Goal: Task Accomplishment & Management: Manage account settings

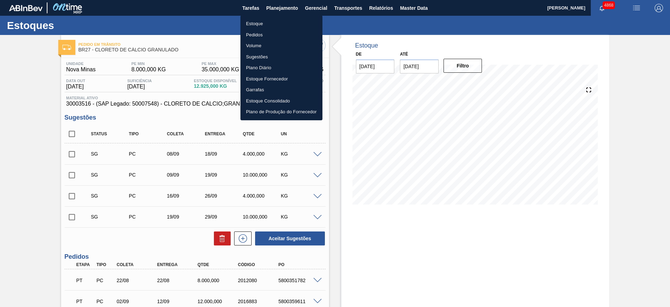
click at [280, 27] on li "Estoque" at bounding box center [282, 23] width 82 height 11
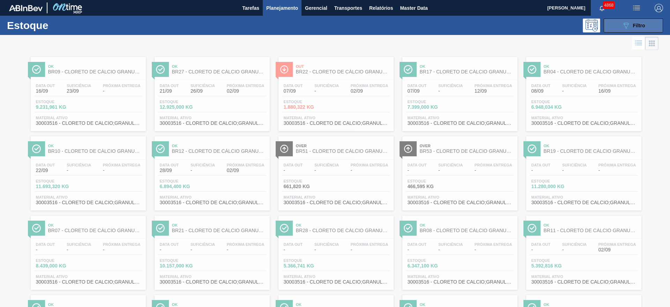
click at [631, 30] on button "089F7B8B-B2A5-4AFE-B5C0-19BA573D28AC Filtro" at bounding box center [633, 26] width 59 height 14
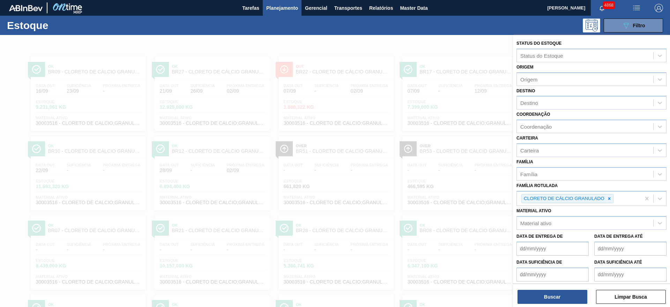
click at [379, 49] on div at bounding box center [335, 188] width 670 height 307
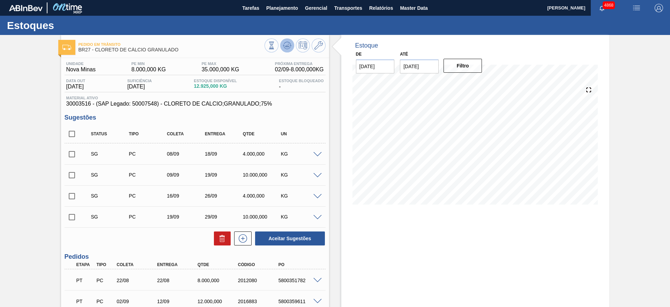
click at [283, 44] on icon at bounding box center [287, 45] width 8 height 8
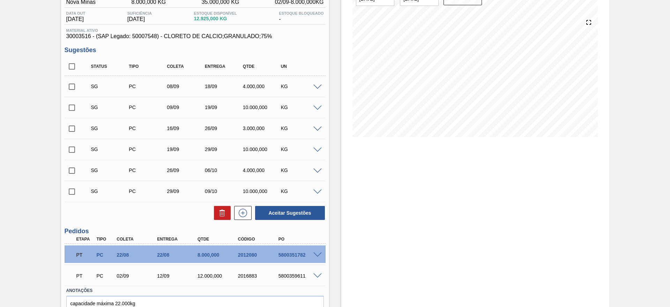
scroll to position [103, 0]
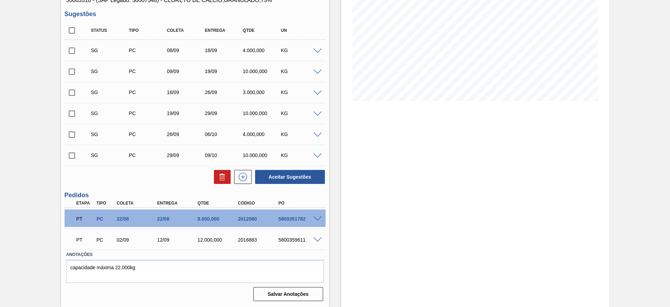
click at [532, 218] on div "Estoque De 02/09/2025 Até 21/10/2025 Filtro" at bounding box center [475, 119] width 268 height 375
click at [319, 51] on span at bounding box center [318, 51] width 8 height 5
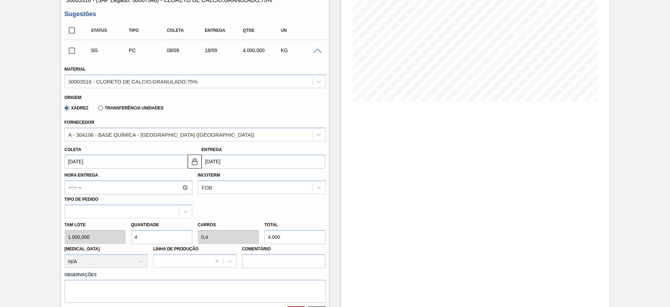
drag, startPoint x: 139, startPoint y: 235, endPoint x: 126, endPoint y: 236, distance: 12.6
click at [126, 236] on div "Tam lote 1.000,000 Quantidade 4 Carros 0,4 Total 4.000 Doca N/A Linha de Produç…" at bounding box center [195, 243] width 267 height 50
type input "2"
type input "0,2"
type input "2.000"
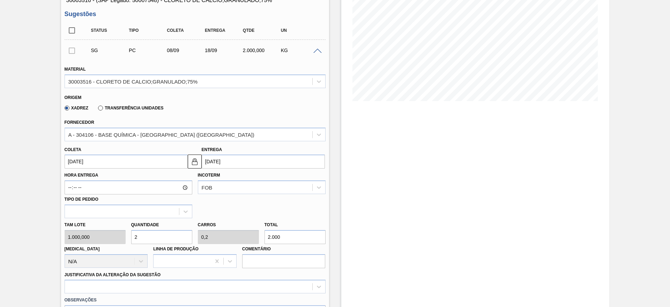
type input "26"
type input "2,6"
type input "26.000"
drag, startPoint x: 162, startPoint y: 235, endPoint x: 123, endPoint y: 229, distance: 39.5
click at [123, 229] on div "Tam lote 1.000,000 Quantidade 26 Carros 2,6 Total 26.000 Doca N/A Linha de Prod…" at bounding box center [195, 243] width 267 height 50
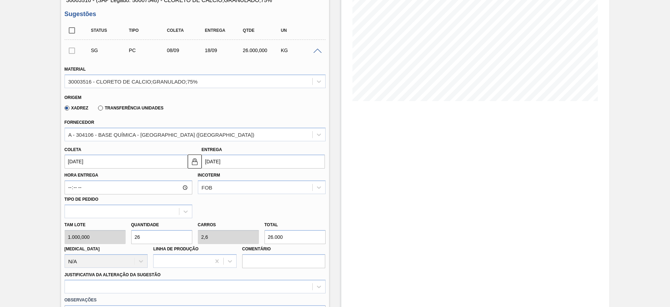
type input "1"
type input "0,1"
type input "1.000"
type input "16"
type input "1,6"
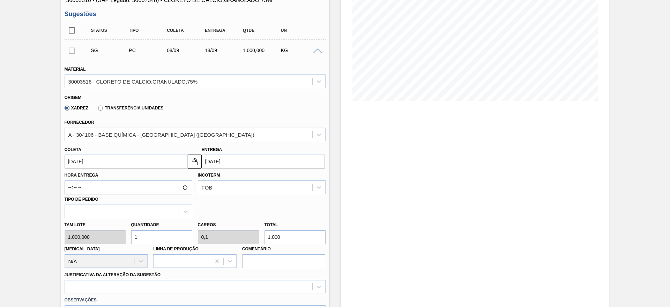
type input "16.000"
type input "16"
click at [118, 160] on input "08/09/2025" at bounding box center [126, 161] width 123 height 14
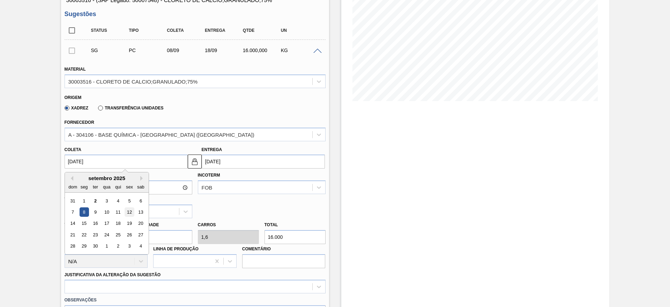
click at [127, 211] on div "12" at bounding box center [129, 211] width 9 height 9
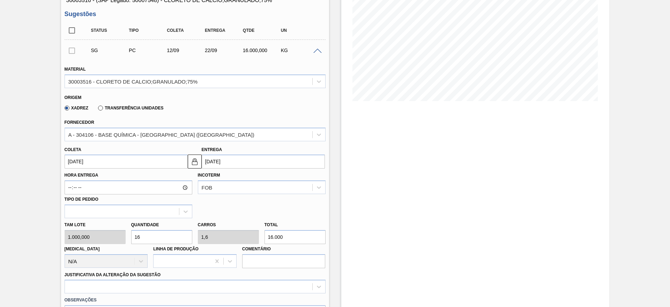
type input "12/09/2025"
click at [199, 160] on button at bounding box center [195, 161] width 14 height 14
click at [212, 159] on input "22/09/2025" at bounding box center [263, 161] width 123 height 14
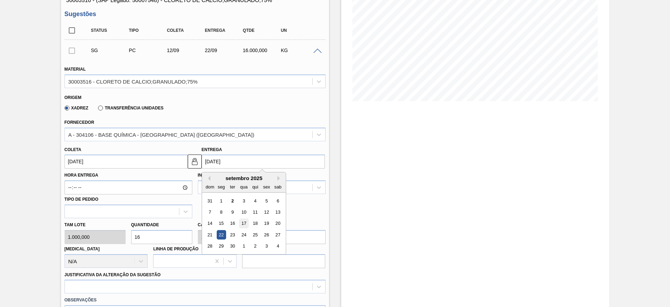
click at [243, 227] on div "17" at bounding box center [243, 223] width 9 height 9
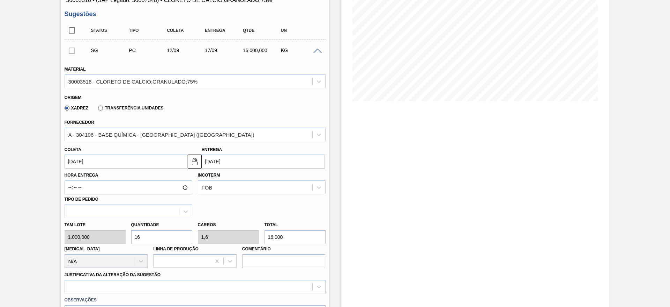
type input "17/09/2025"
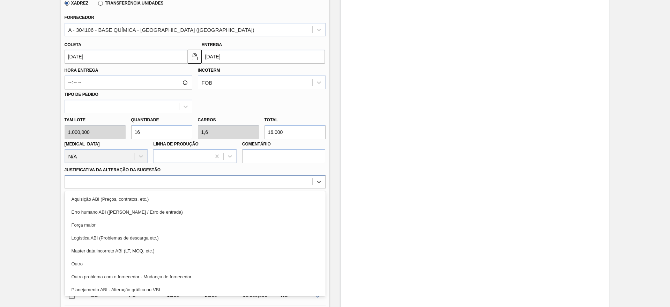
click at [227, 186] on div at bounding box center [189, 182] width 248 height 10
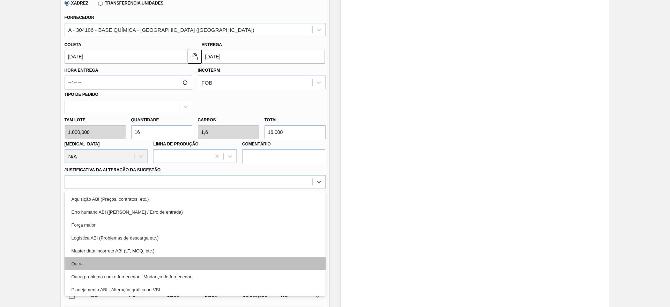
click at [211, 264] on div "Outro" at bounding box center [195, 263] width 261 height 13
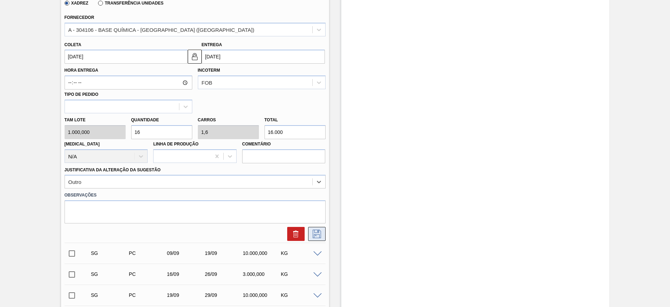
click at [319, 233] on icon at bounding box center [316, 233] width 11 height 8
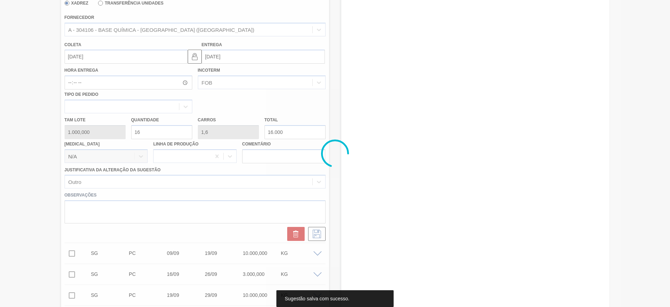
scroll to position [103, 0]
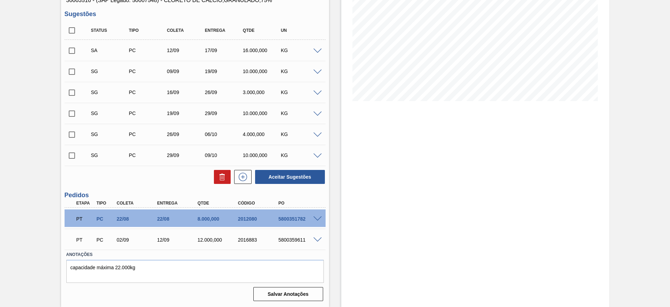
click at [319, 51] on span at bounding box center [318, 51] width 8 height 5
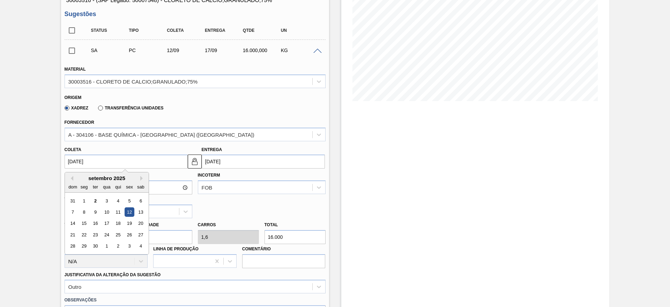
click at [120, 162] on input "12/09/2025" at bounding box center [126, 161] width 123 height 14
click at [127, 200] on div "5" at bounding box center [129, 200] width 9 height 9
type input "05/09/2025"
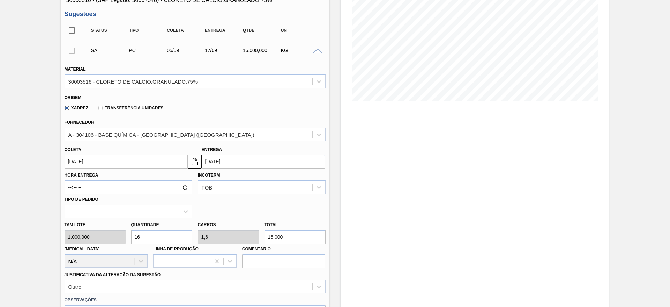
click at [204, 162] on input "17/09/2025" at bounding box center [263, 161] width 123 height 14
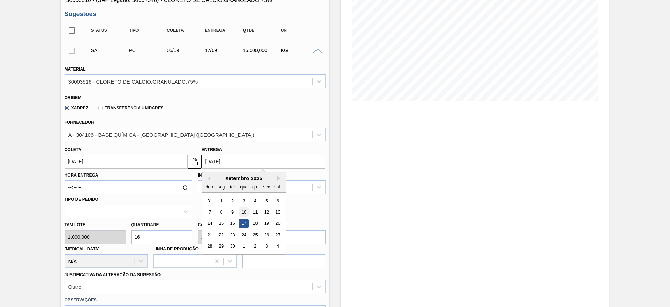
click at [241, 210] on div "10" at bounding box center [243, 211] width 9 height 9
type input "10/09/2025"
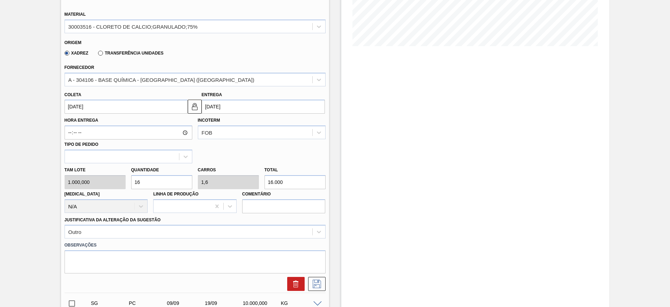
scroll to position [208, 0]
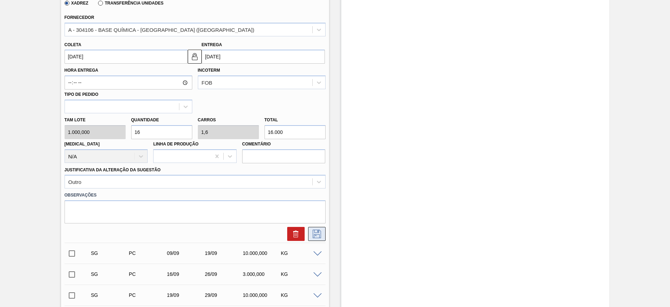
click at [312, 232] on icon at bounding box center [316, 233] width 11 height 8
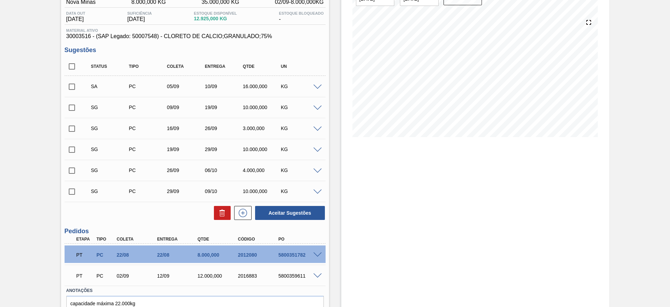
scroll to position [51, 0]
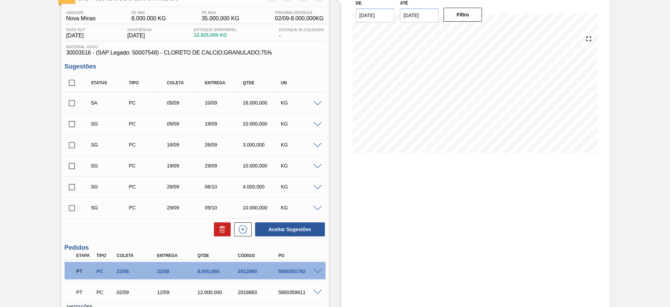
click at [314, 102] on span at bounding box center [318, 103] width 8 height 5
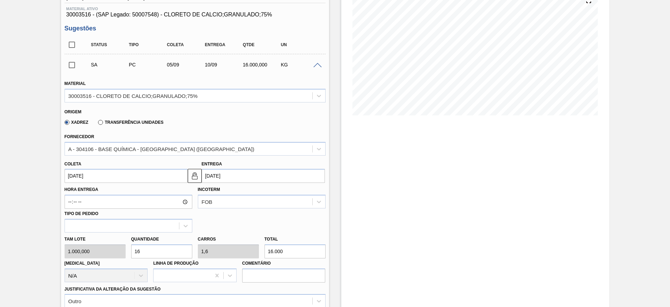
scroll to position [103, 0]
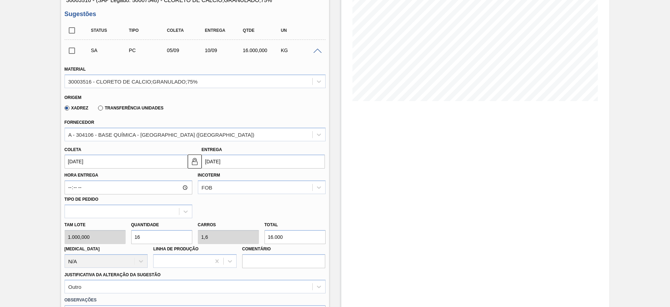
click at [154, 237] on input "16" at bounding box center [161, 237] width 61 height 14
type input "1"
type input "0,1"
type input "1.000"
type input "12"
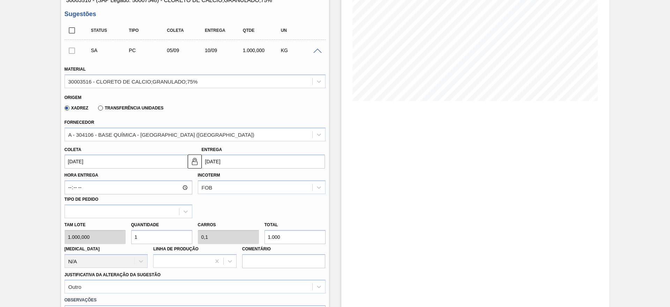
type input "1,2"
type input "12.000"
type input "1"
type input "0,1"
type input "1.000"
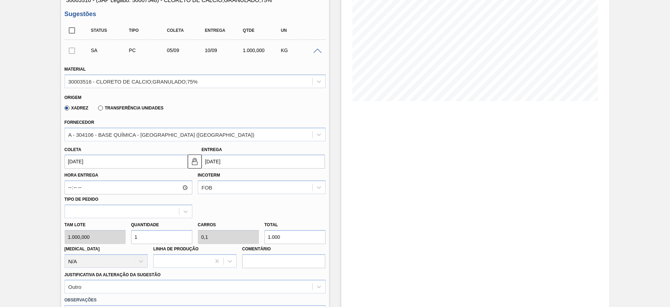
type input "14"
type input "1,4"
type input "14.000"
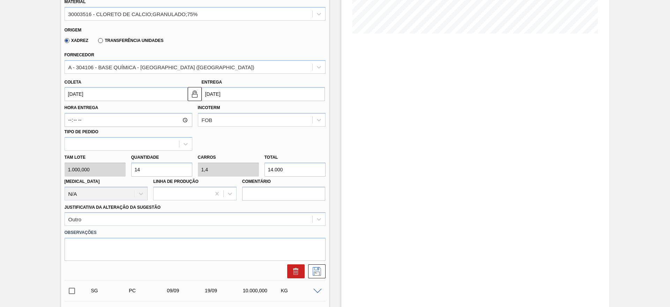
scroll to position [208, 0]
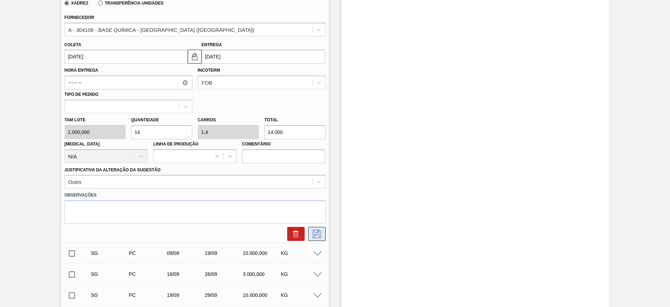
type input "14"
click at [312, 232] on icon at bounding box center [316, 233] width 11 height 8
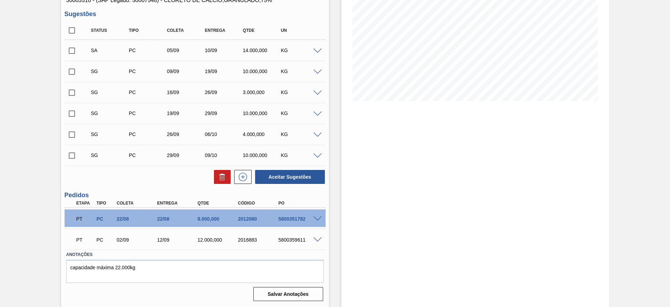
scroll to position [0, 0]
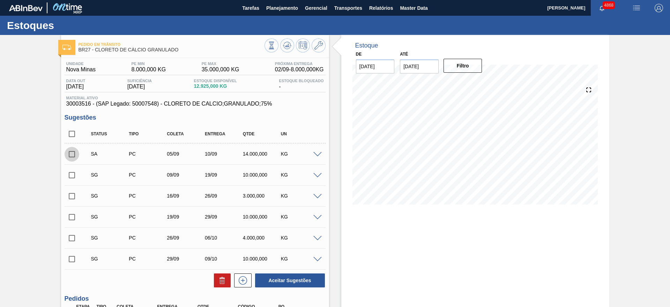
click at [69, 152] on input "checkbox" at bounding box center [72, 154] width 15 height 15
click at [297, 278] on button "Aceitar Sugestões" at bounding box center [290, 280] width 70 height 14
checkbox input "false"
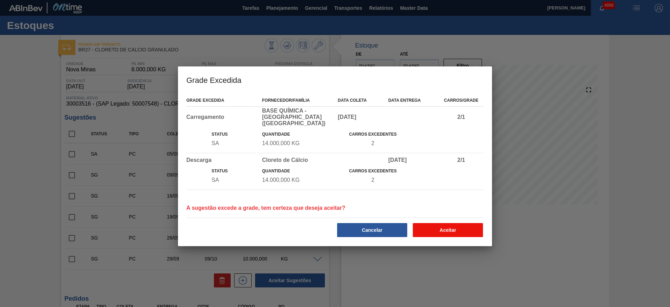
click at [438, 225] on button "Aceitar" at bounding box center [448, 230] width 70 height 14
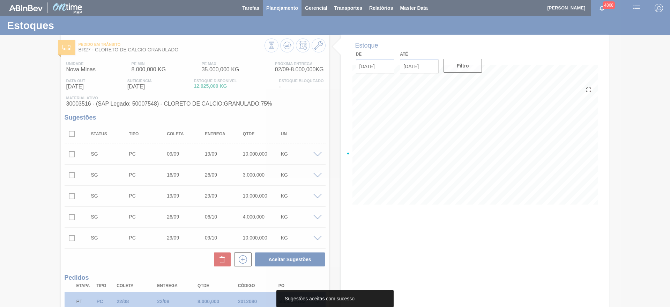
click at [286, 7] on div at bounding box center [335, 153] width 670 height 307
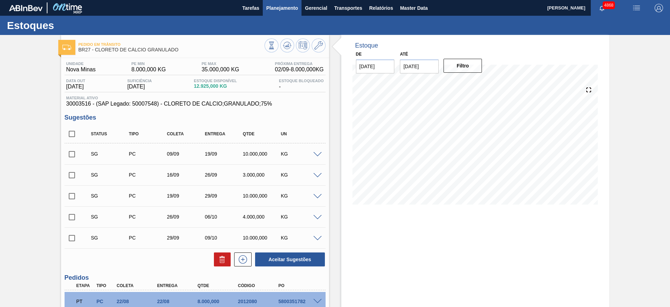
click at [274, 12] on span "Planejamento" at bounding box center [282, 8] width 32 height 8
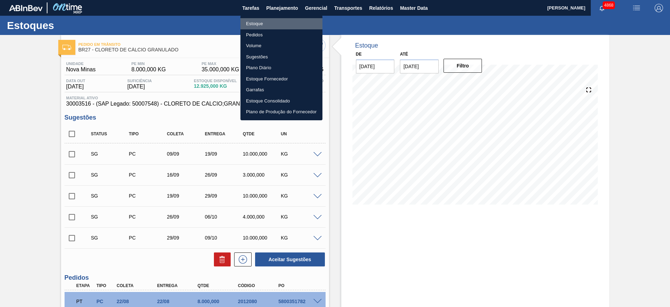
click at [254, 24] on li "Estoque" at bounding box center [282, 23] width 82 height 11
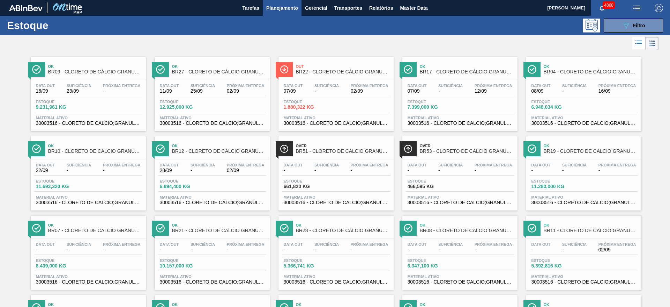
drag, startPoint x: 34, startPoint y: 98, endPoint x: 41, endPoint y: 99, distance: 6.7
drag, startPoint x: 169, startPoint y: 97, endPoint x: 306, endPoint y: 116, distance: 138.2
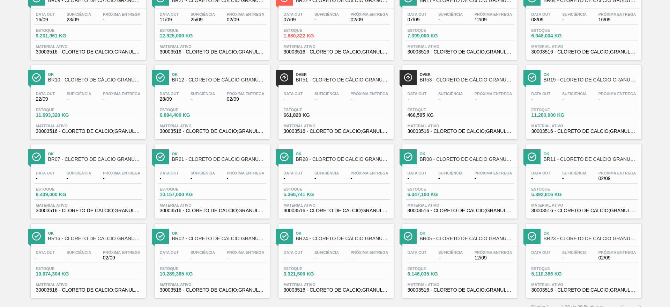
scroll to position [80, 0]
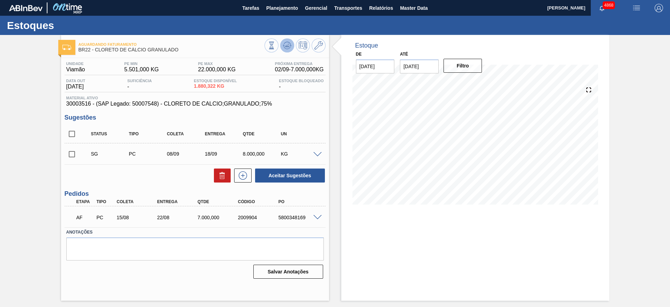
click at [288, 43] on icon at bounding box center [287, 45] width 8 height 8
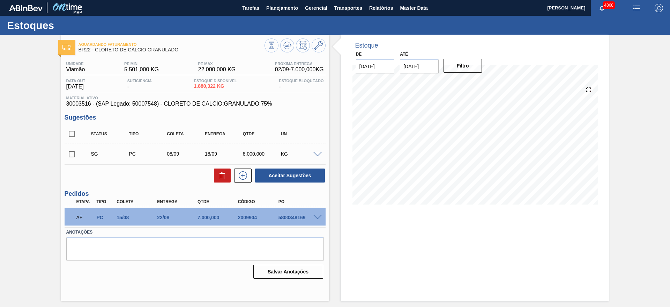
click at [319, 217] on span at bounding box center [318, 217] width 8 height 5
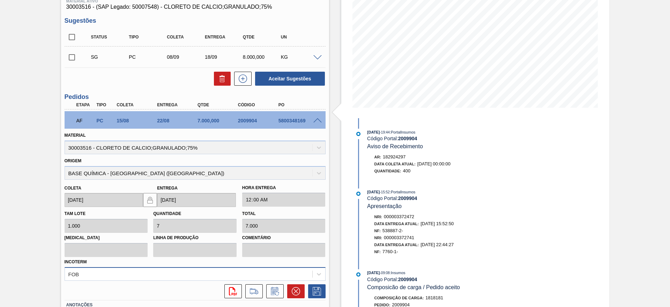
scroll to position [147, 0]
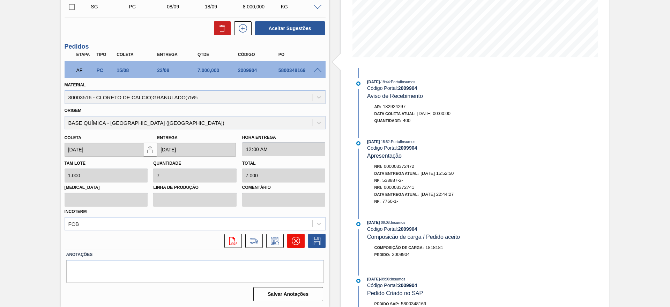
click at [297, 244] on icon at bounding box center [296, 240] width 8 height 8
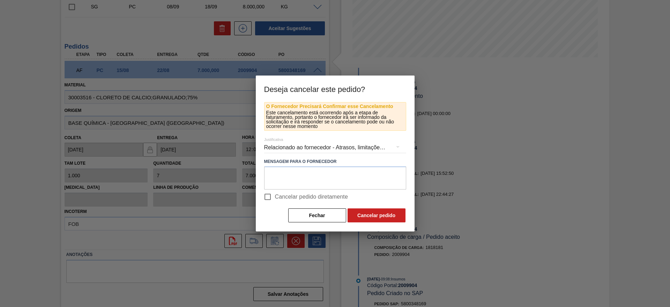
click at [268, 196] on input "Cancelar pedido diretamente" at bounding box center [267, 196] width 15 height 15
checkbox input "true"
click at [356, 212] on button "Cancelar pedido" at bounding box center [377, 215] width 58 height 14
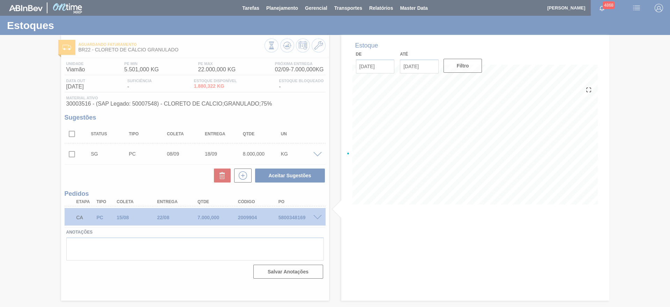
scroll to position [0, 0]
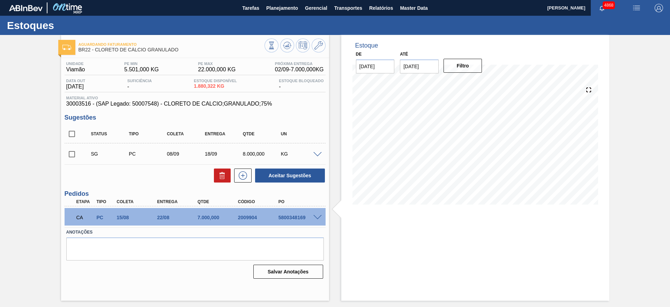
click at [316, 155] on span at bounding box center [318, 154] width 8 height 5
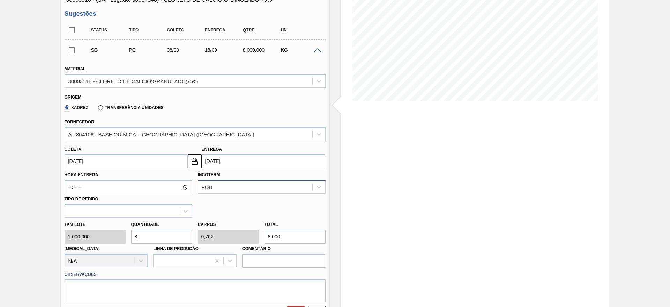
scroll to position [105, 0]
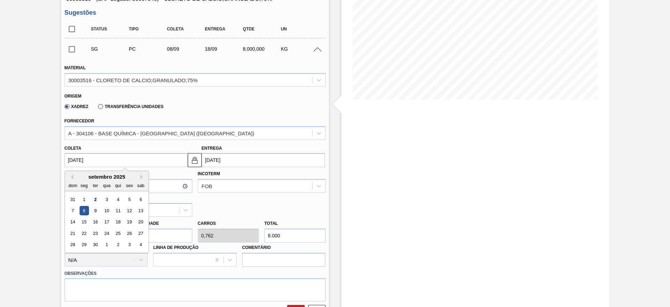
click at [161, 159] on input "08/09/2025" at bounding box center [126, 160] width 123 height 14
click at [110, 211] on div "10" at bounding box center [106, 210] width 9 height 9
type input "10/09/2025"
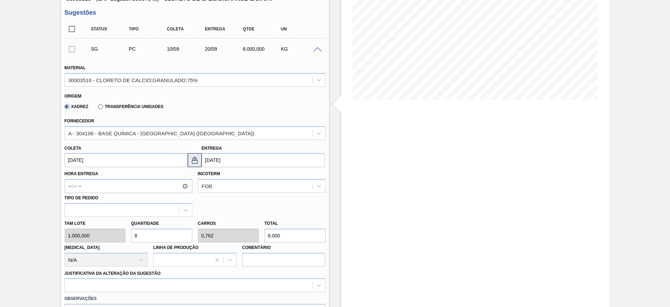
click at [196, 160] on img at bounding box center [195, 160] width 8 height 8
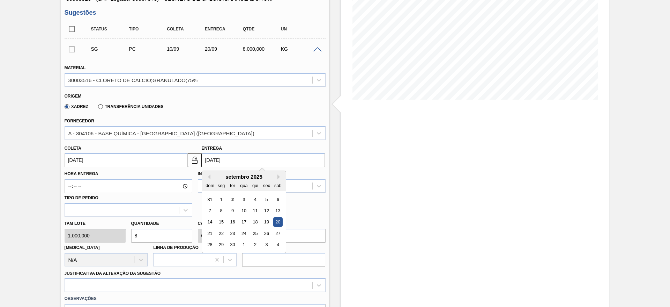
click at [211, 158] on input "20/09/2025" at bounding box center [263, 160] width 123 height 14
click at [247, 221] on div "17" at bounding box center [243, 221] width 9 height 9
type input "17/09/2025"
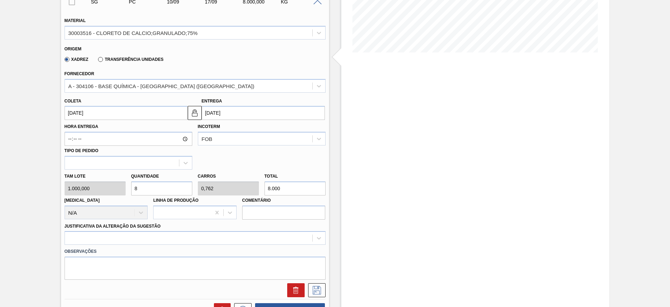
scroll to position [209, 0]
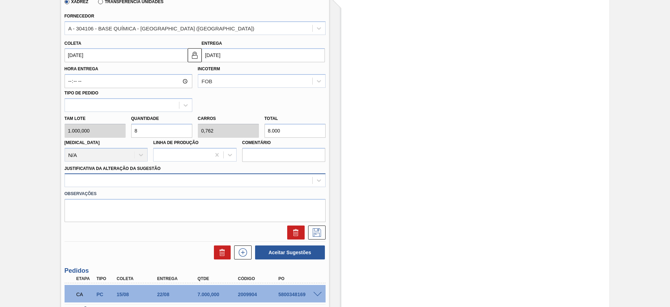
click at [217, 185] on div at bounding box center [189, 180] width 248 height 10
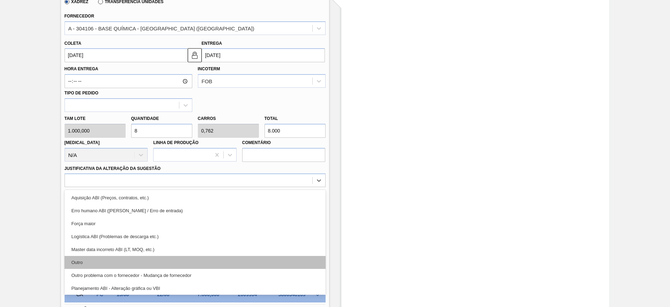
click at [198, 261] on div "Outro" at bounding box center [195, 262] width 261 height 13
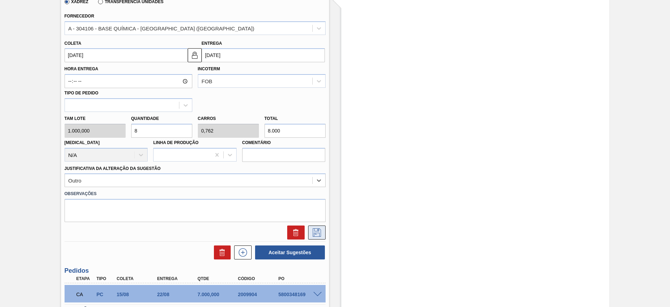
click at [315, 235] on icon at bounding box center [316, 232] width 11 height 8
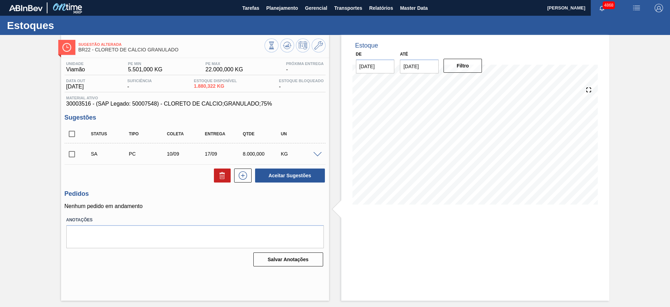
scroll to position [0, 0]
click at [318, 153] on span at bounding box center [318, 154] width 8 height 5
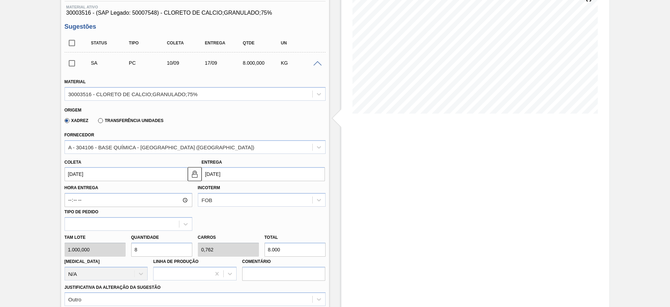
scroll to position [105, 0]
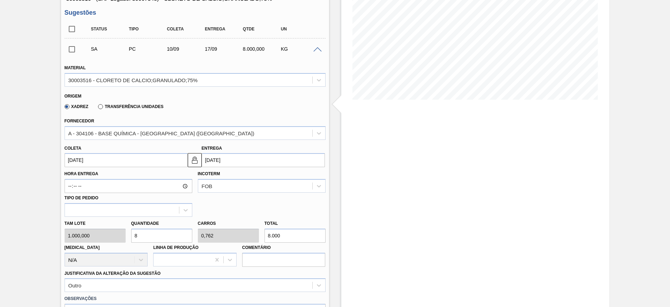
click at [225, 161] on input "17/09/2025" at bounding box center [263, 160] width 123 height 14
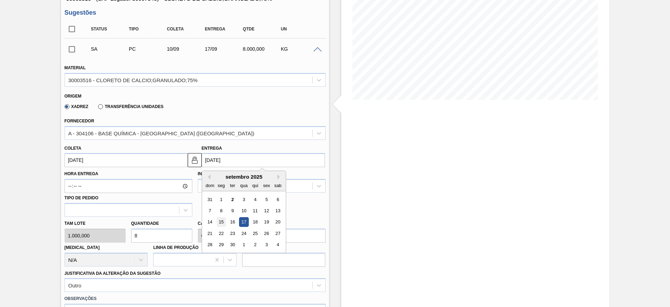
click at [219, 221] on div "15" at bounding box center [220, 221] width 9 height 9
type input "15/09/2025"
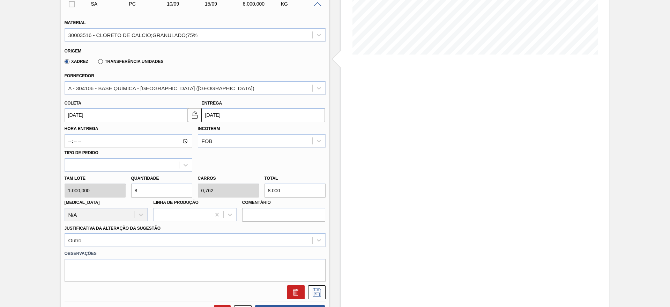
scroll to position [209, 0]
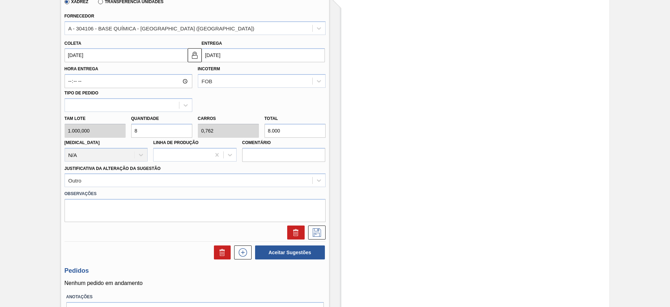
drag, startPoint x: 139, startPoint y: 129, endPoint x: 132, endPoint y: 133, distance: 8.3
click at [132, 133] on input "8" at bounding box center [161, 131] width 61 height 14
type input "1"
type input "0,095"
type input "1.000"
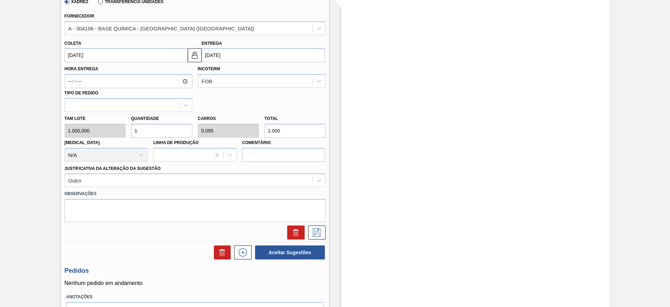
type input "10"
type input "0,952"
type input "10.000"
type input "10"
click at [322, 235] on button at bounding box center [316, 232] width 17 height 14
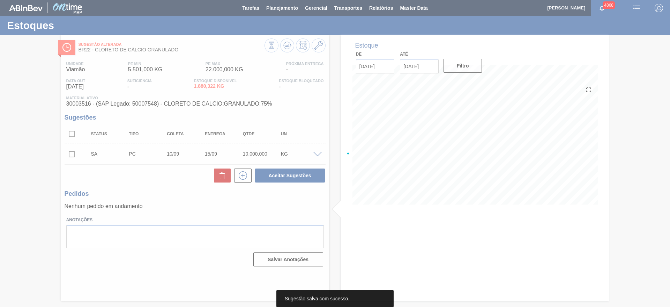
scroll to position [0, 0]
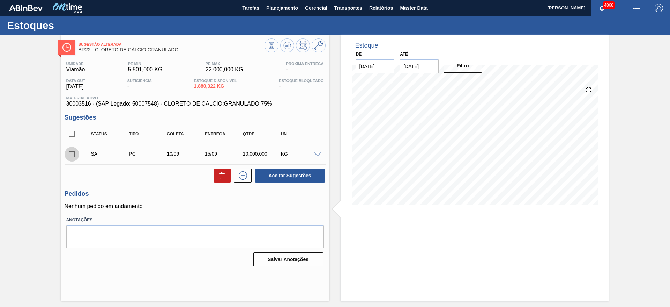
click at [70, 158] on input "checkbox" at bounding box center [72, 154] width 15 height 15
click at [262, 181] on button "Aceitar Sugestões" at bounding box center [290, 175] width 70 height 14
checkbox input "false"
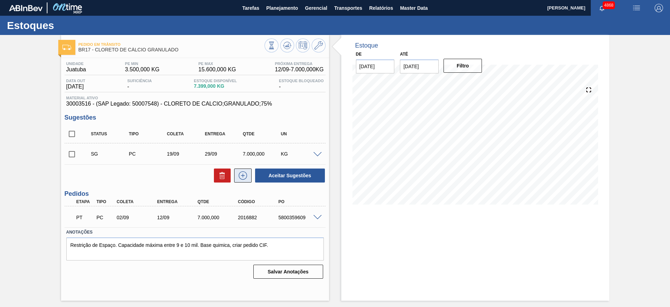
click at [242, 181] on button at bounding box center [242, 175] width 17 height 14
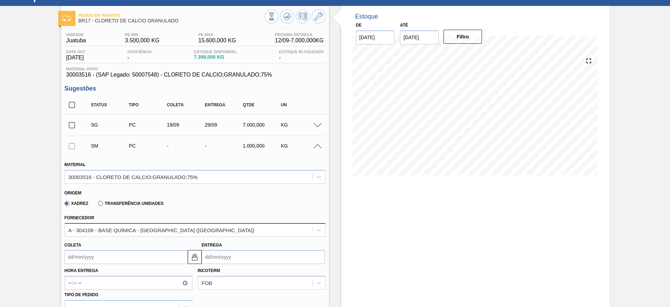
scroll to position [52, 0]
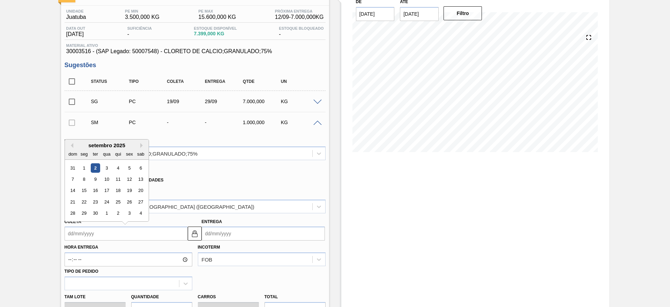
click at [158, 232] on input "Coleta" at bounding box center [126, 233] width 123 height 14
click at [93, 175] on div "9" at bounding box center [94, 178] width 9 height 9
type input "09/09/2025"
type input "19/09/2025"
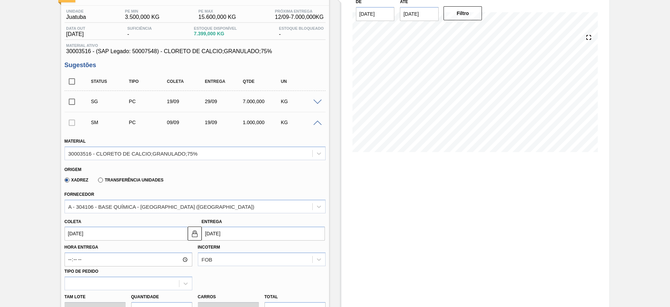
scroll to position [157, 0]
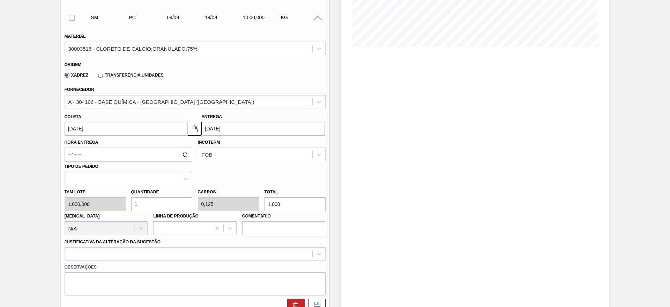
drag, startPoint x: 143, startPoint y: 206, endPoint x: 128, endPoint y: 204, distance: 14.8
click at [128, 204] on div "Quantidade 1" at bounding box center [161, 199] width 67 height 24
type input "3"
type input "0,375"
type input "3.000"
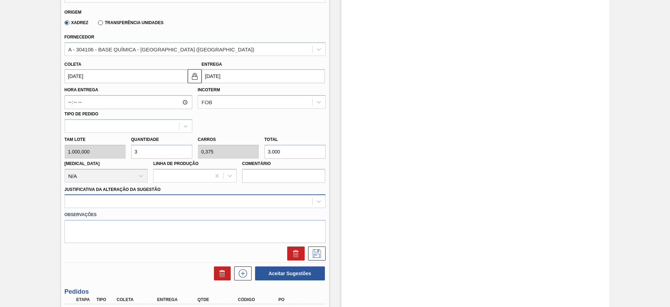
type input "3"
click at [237, 196] on div at bounding box center [195, 201] width 261 height 14
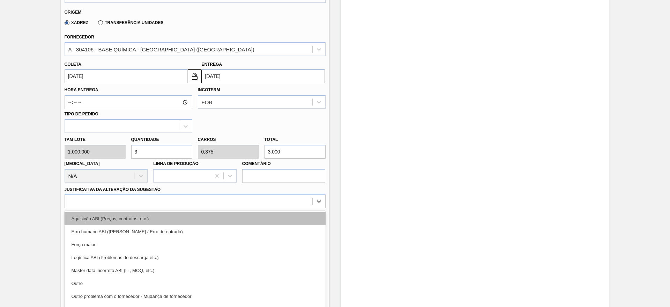
scroll to position [221, 0]
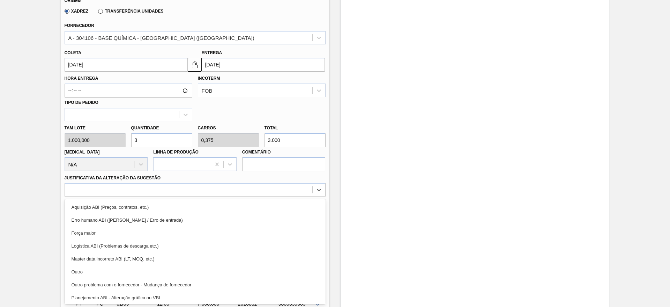
drag, startPoint x: 206, startPoint y: 269, endPoint x: 222, endPoint y: 259, distance: 19.2
click at [206, 269] on div "Outro" at bounding box center [195, 271] width 261 height 13
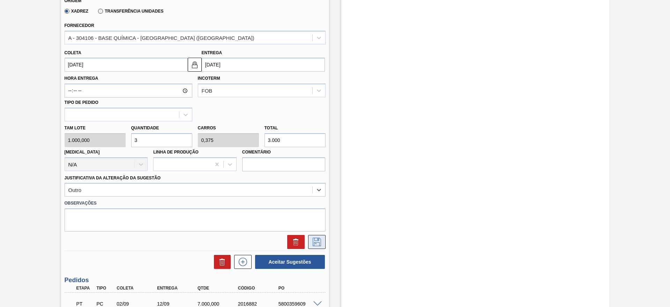
click at [310, 240] on button at bounding box center [316, 242] width 17 height 14
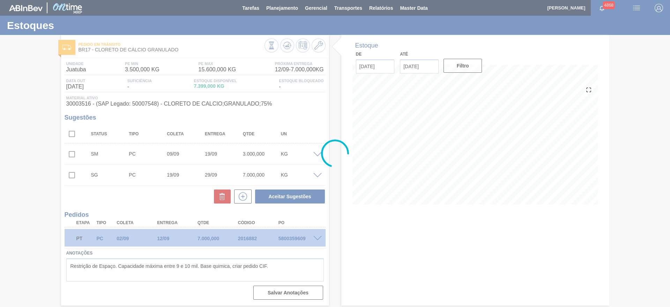
scroll to position [0, 0]
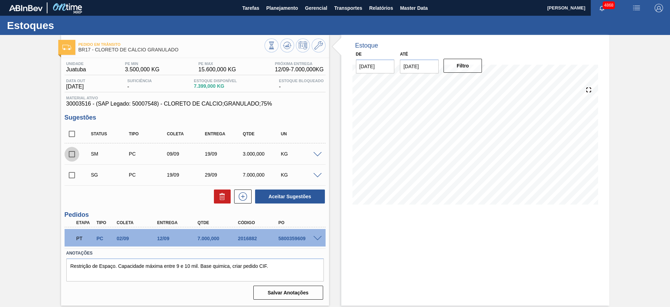
click at [73, 154] on input "checkbox" at bounding box center [72, 154] width 15 height 15
click at [281, 193] on button "Aceitar Sugestões" at bounding box center [290, 196] width 70 height 14
click at [73, 153] on input "checkbox" at bounding box center [72, 154] width 15 height 15
checkbox input "false"
drag, startPoint x: 72, startPoint y: 173, endPoint x: 81, endPoint y: 177, distance: 9.7
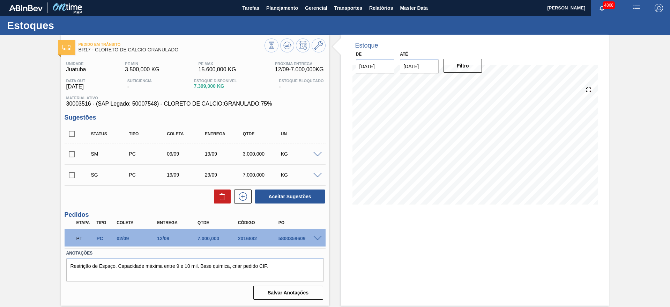
click at [71, 173] on input "checkbox" at bounding box center [72, 175] width 15 height 15
click at [223, 193] on icon at bounding box center [222, 193] width 2 height 1
checkbox input "false"
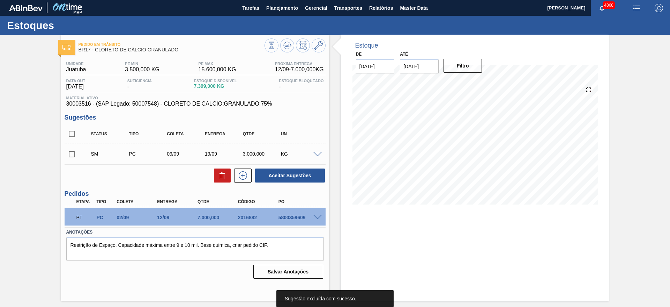
click at [74, 154] on input "checkbox" at bounding box center [72, 154] width 15 height 15
checkbox input "true"
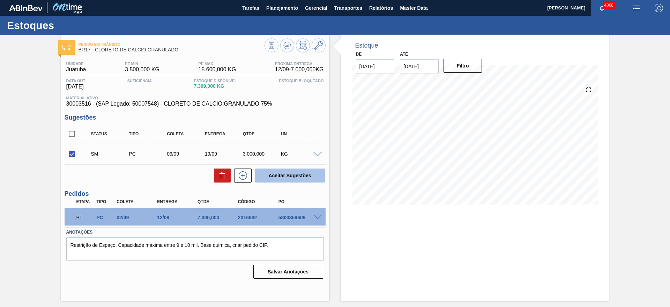
click at [304, 171] on button "Aceitar Sugestões" at bounding box center [290, 175] width 70 height 14
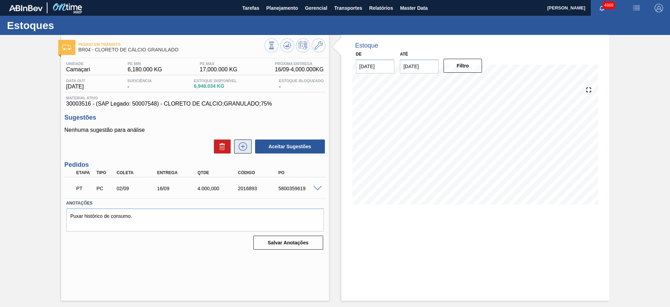
click at [241, 150] on icon at bounding box center [242, 146] width 11 height 8
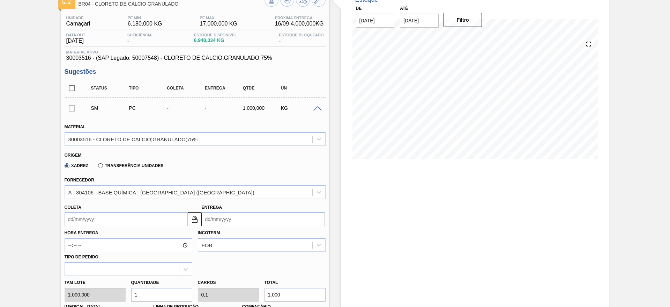
scroll to position [105, 0]
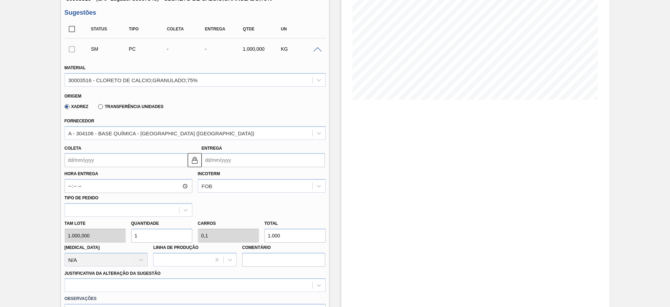
click at [133, 156] on input "Coleta" at bounding box center [126, 160] width 123 height 14
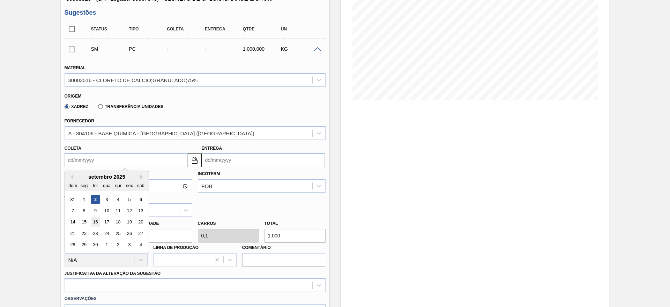
click at [92, 224] on div "16" at bounding box center [94, 221] width 9 height 9
type input "[DATE]"
click at [95, 159] on input "[DATE]" at bounding box center [126, 160] width 123 height 14
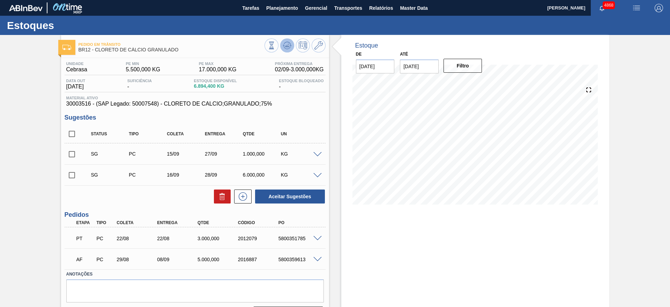
click at [282, 39] on button at bounding box center [287, 45] width 14 height 14
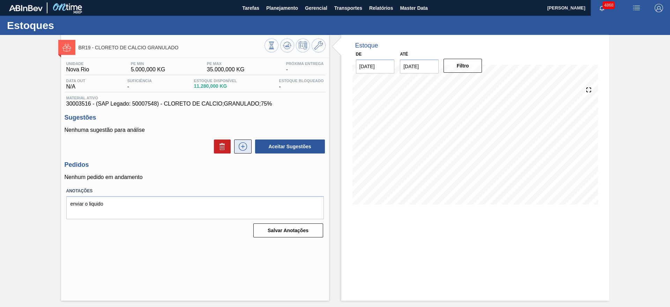
click at [240, 146] on icon at bounding box center [242, 146] width 11 height 8
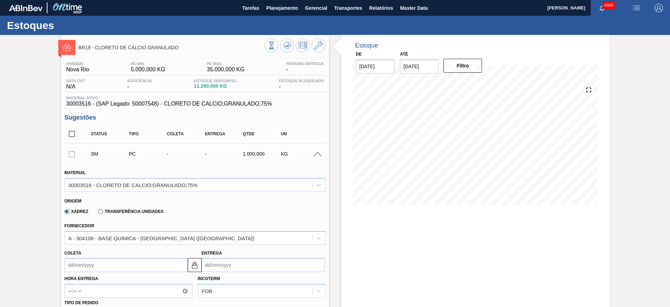
click at [126, 260] on input "Coleta" at bounding box center [126, 265] width 123 height 14
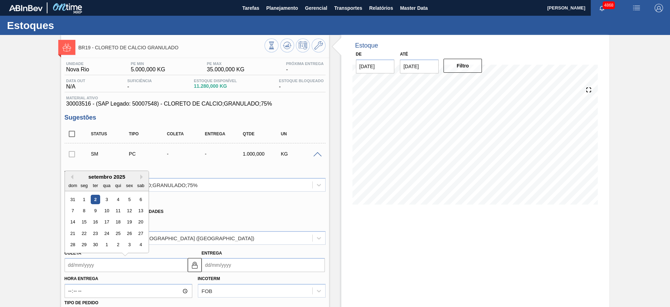
click at [97, 205] on div "7 8 9 10 11 12 13" at bounding box center [106, 210] width 79 height 11
click at [97, 209] on div "9" at bounding box center [94, 210] width 9 height 9
type input "09/09/2025"
type input "19/09/2025"
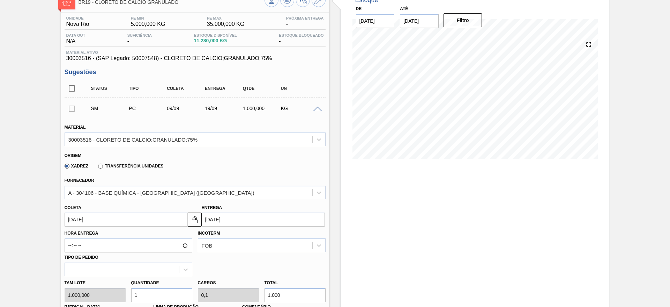
scroll to position [105, 0]
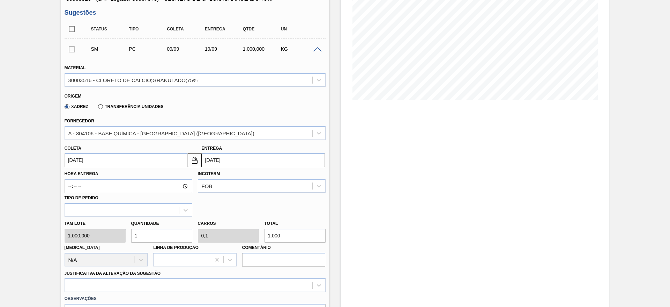
click at [125, 232] on div "Tam lote 1.000,000 Quantidade 1 Carros 0,1 Total 1.000 Doca N/A Linha de Produç…" at bounding box center [195, 241] width 267 height 50
type input "6"
type input "0,6"
type input "6.000"
drag, startPoint x: 137, startPoint y: 232, endPoint x: 128, endPoint y: 229, distance: 9.5
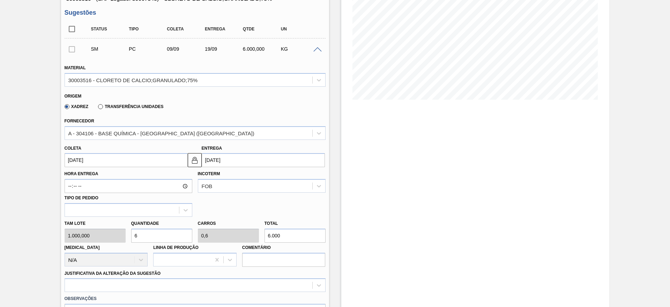
click at [128, 229] on div "Quantidade 6" at bounding box center [161, 230] width 67 height 24
type input "7"
type input "0,7"
type input "7.000"
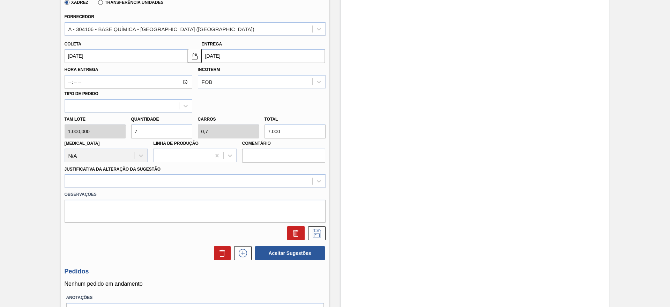
scroll to position [209, 0]
type input "7"
click at [201, 180] on div at bounding box center [189, 180] width 248 height 10
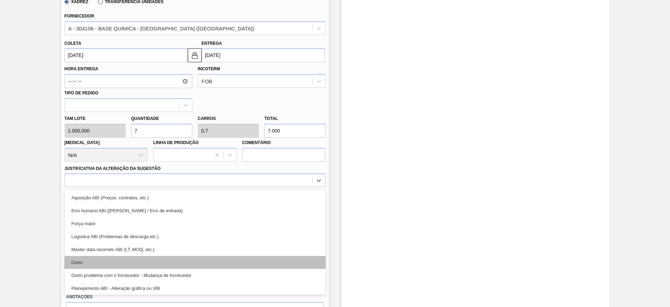
click at [185, 260] on div "Outro" at bounding box center [195, 262] width 261 height 13
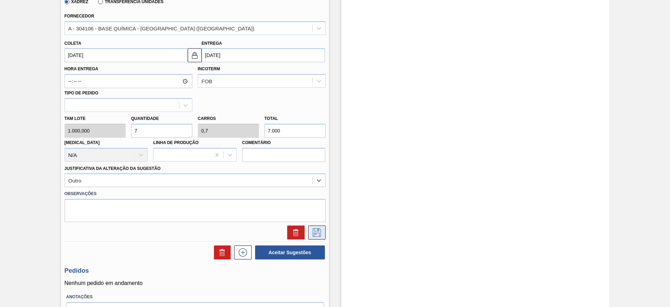
click at [313, 237] on button at bounding box center [316, 232] width 17 height 14
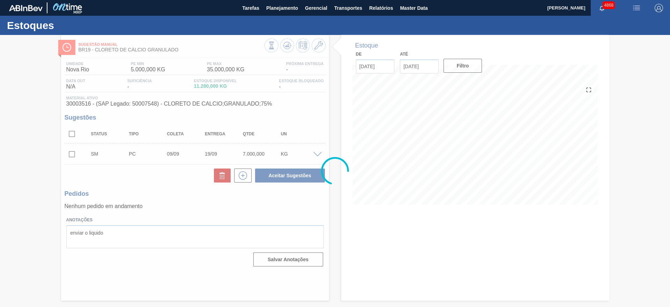
scroll to position [0, 0]
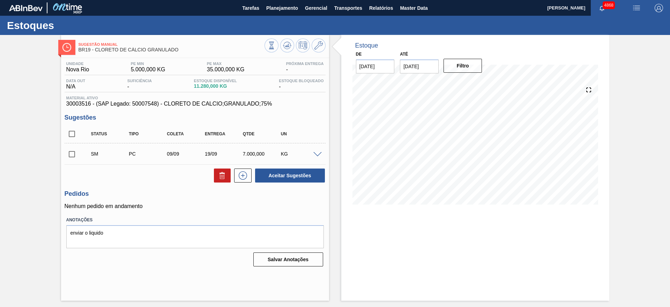
click at [72, 157] on input "checkbox" at bounding box center [72, 154] width 15 height 15
click at [307, 170] on button "Aceitar Sugestões" at bounding box center [290, 175] width 70 height 14
checkbox input "false"
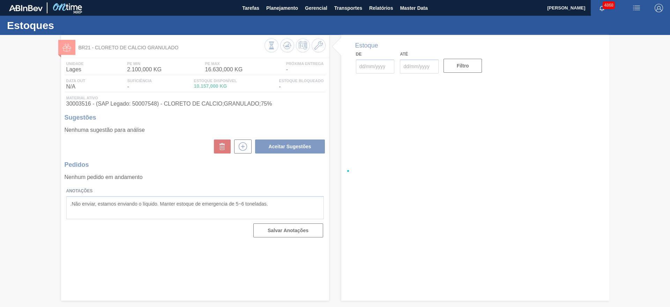
type input "[DATE]"
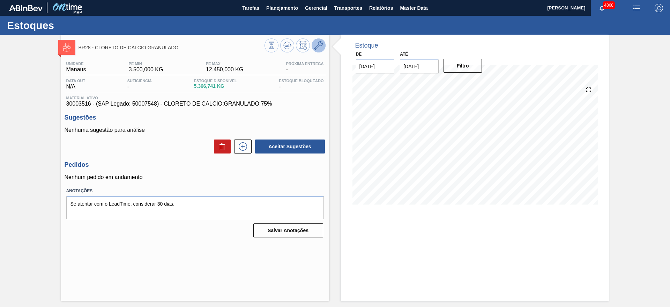
click at [312, 45] on button at bounding box center [319, 45] width 14 height 14
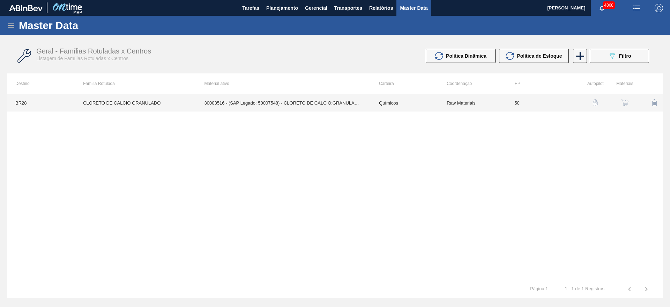
click at [301, 96] on td "30003516 - (SAP Legado: 50007548) - CLORETO DE CALCIO;GRANULADO;75%" at bounding box center [283, 102] width 175 height 17
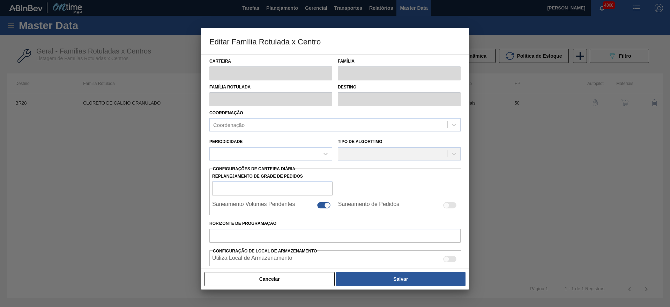
type input "Químicos"
type input "Cloreto de Cálcio"
type input "CLORETO DE CÁLCIO GRANULADO"
type input "BR28 - Manaus"
type input "50"
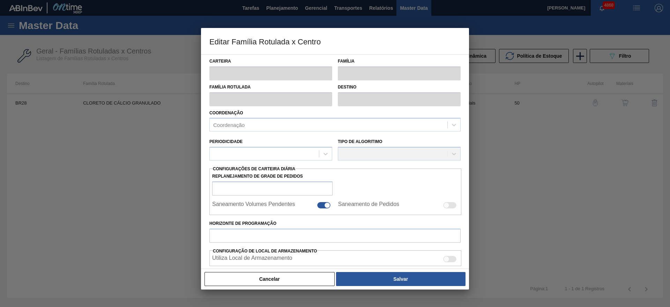
type input "3.500"
type input "12.450"
type input "50"
type input "7.975,000"
checkbox input "true"
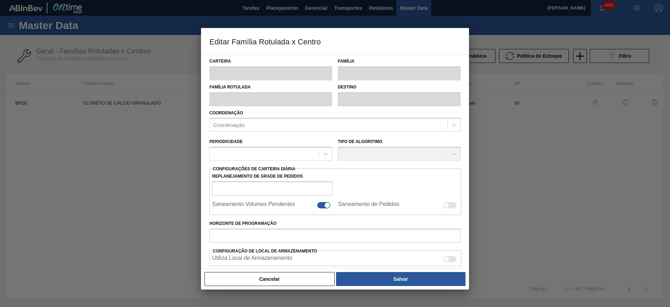
checkbox input "true"
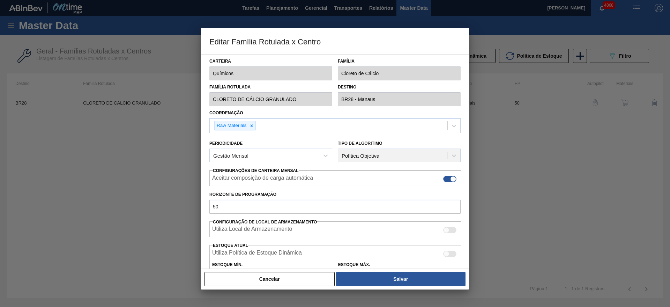
scroll to position [52, 0]
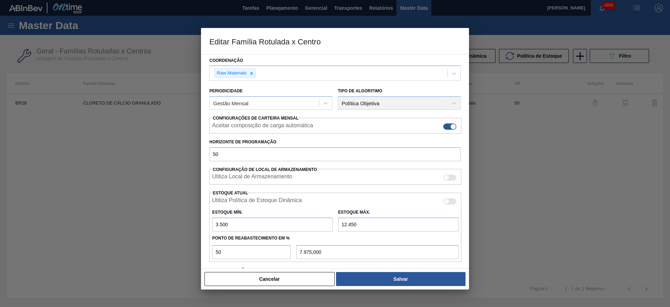
click at [220, 221] on input "3.500" at bounding box center [272, 224] width 120 height 14
type input "30"
type input "6.240,000"
type input "300"
type input "6.375,000"
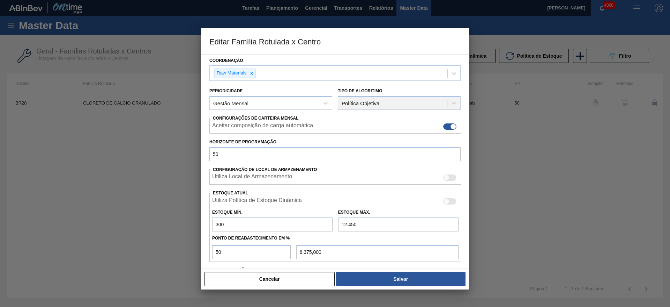
type input "3.000"
type input "7.725,000"
type input "3.000"
drag, startPoint x: 345, startPoint y: 223, endPoint x: 342, endPoint y: 223, distance: 3.6
click at [342, 223] on input "12.450" at bounding box center [398, 224] width 120 height 14
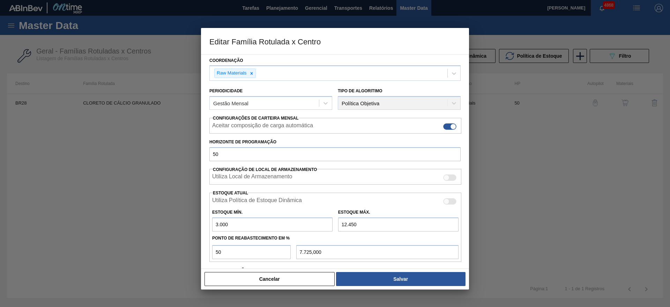
click at [345, 222] on input "12.450" at bounding box center [398, 224] width 120 height 14
type input "10.450"
type input "6.725,000"
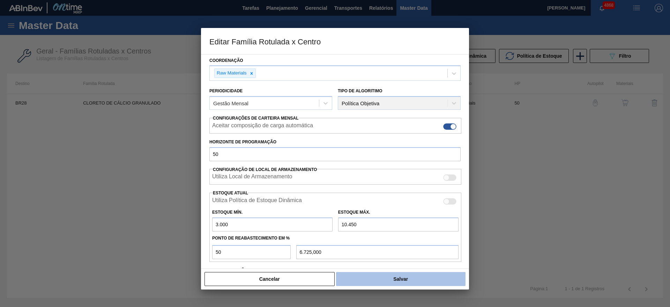
type input "10.450"
click at [411, 277] on button "Salvar" at bounding box center [401, 279] width 130 height 14
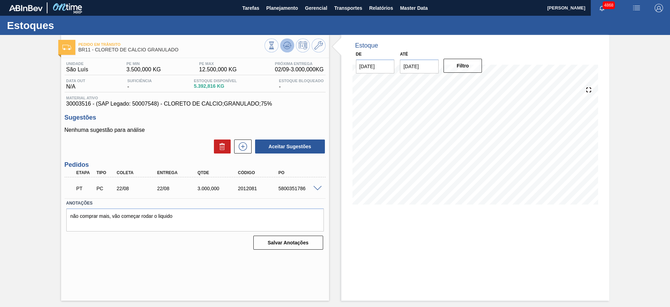
click at [287, 45] on icon at bounding box center [287, 45] width 5 height 3
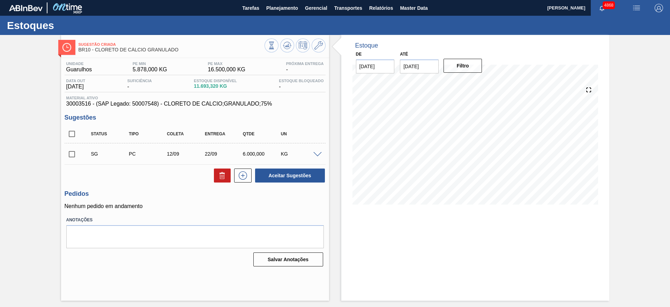
click at [318, 153] on span at bounding box center [318, 154] width 8 height 5
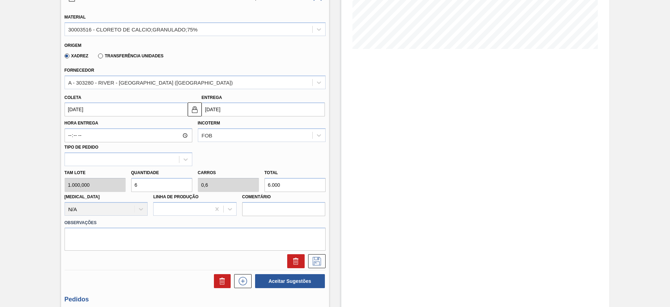
scroll to position [157, 0]
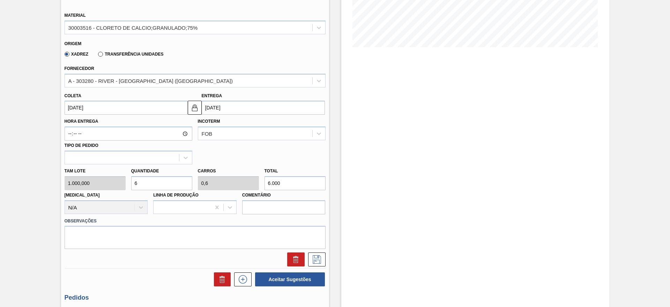
click at [102, 106] on input "12/09/2025" at bounding box center [126, 108] width 123 height 14
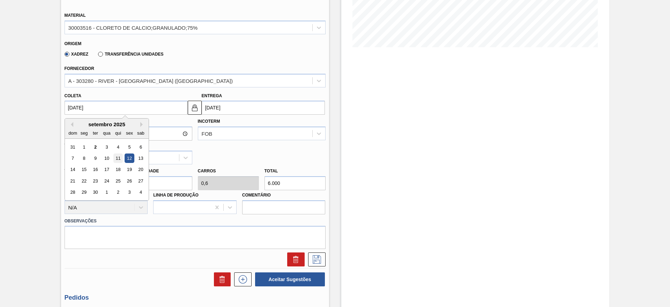
click at [119, 156] on div "11" at bounding box center [117, 157] width 9 height 9
type input "11/09/2025"
type input "21/09/2025"
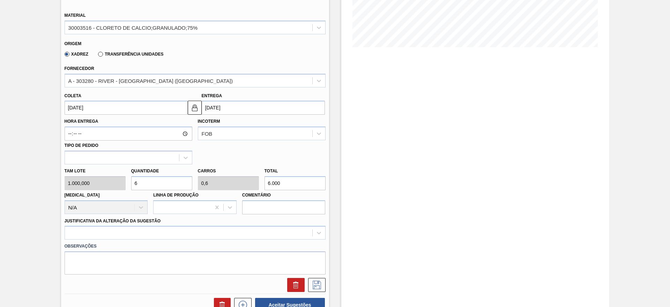
drag, startPoint x: 150, startPoint y: 178, endPoint x: 133, endPoint y: 181, distance: 17.7
click at [133, 181] on input "6" at bounding box center [161, 183] width 61 height 14
type input "5"
type input "0,5"
type input "5.000"
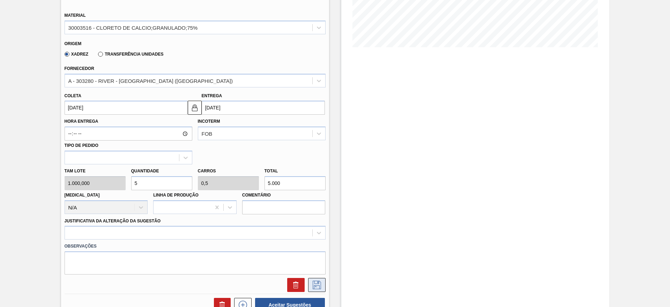
type input "5"
click at [316, 284] on icon at bounding box center [316, 284] width 11 height 8
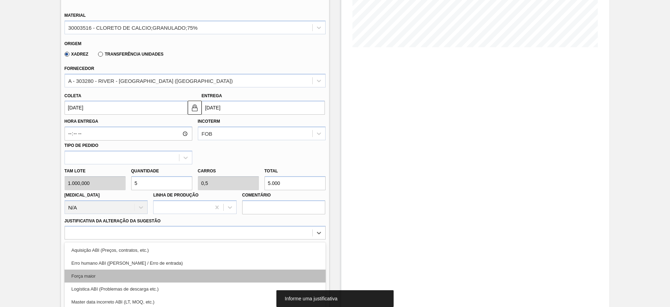
click at [272, 230] on div "option Força maior focused, 3 of 18. 18 results available. Use Up and Down to c…" at bounding box center [195, 233] width 261 height 14
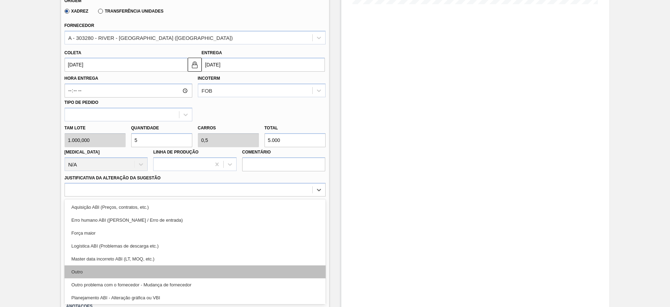
click at [250, 266] on div "Outro" at bounding box center [195, 271] width 261 height 13
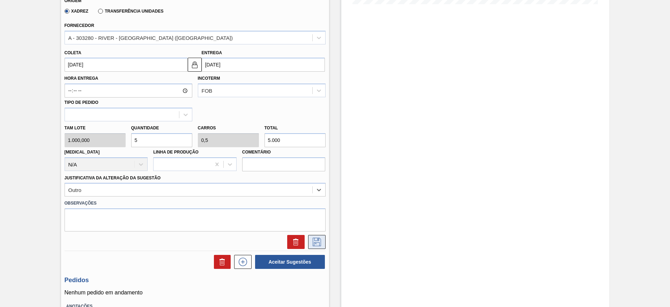
click at [317, 248] on button at bounding box center [316, 242] width 17 height 14
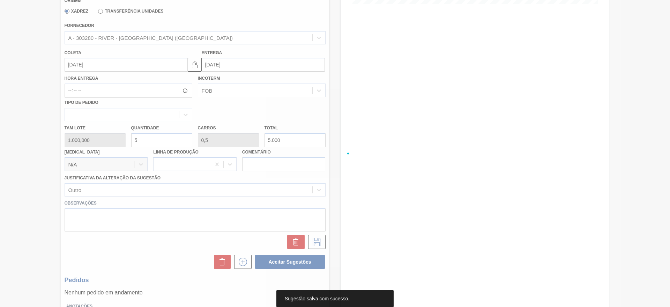
scroll to position [0, 0]
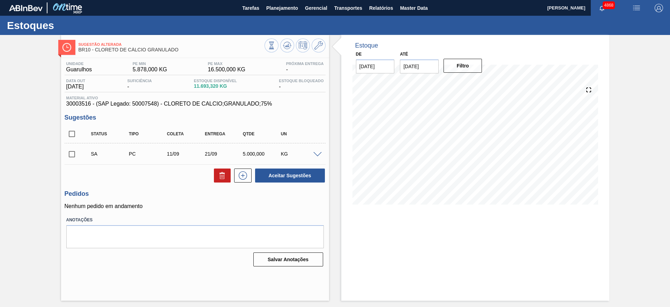
click at [317, 154] on span at bounding box center [318, 154] width 8 height 5
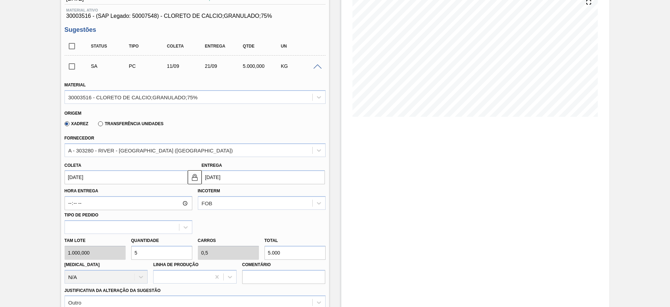
scroll to position [105, 0]
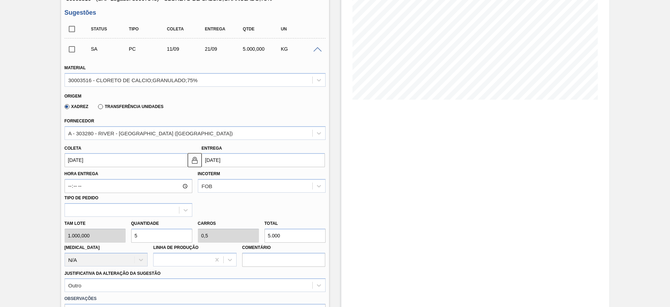
click at [148, 163] on input "11/09/2025" at bounding box center [126, 160] width 123 height 14
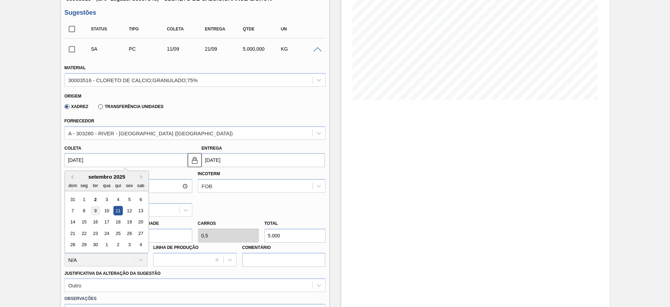
click at [96, 212] on div "9" at bounding box center [94, 210] width 9 height 9
type input "09/09/2025"
type input "19/09/2025"
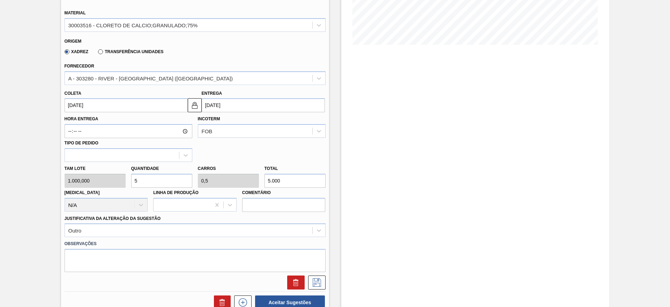
scroll to position [209, 0]
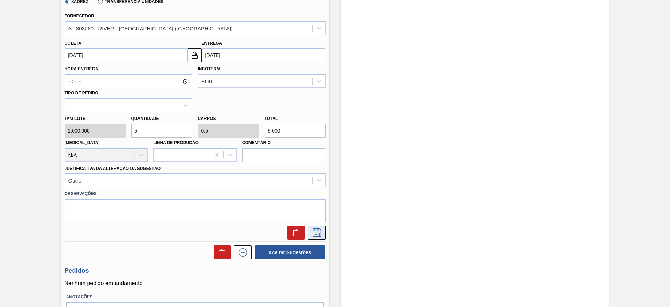
click at [317, 228] on icon at bounding box center [316, 232] width 11 height 8
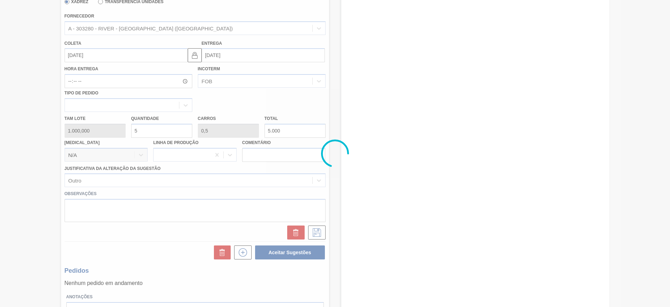
scroll to position [0, 0]
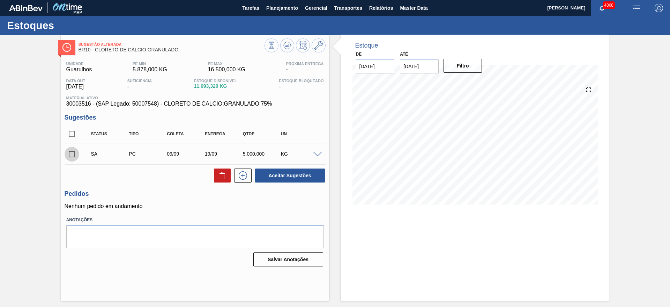
click at [71, 155] on input "checkbox" at bounding box center [72, 154] width 15 height 15
click at [285, 174] on button "Aceitar Sugestões" at bounding box center [290, 175] width 70 height 14
checkbox input "false"
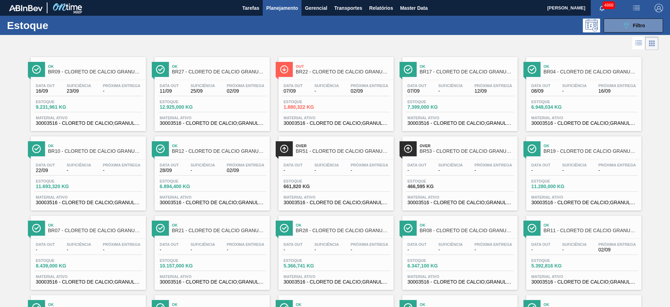
scroll to position [80, 0]
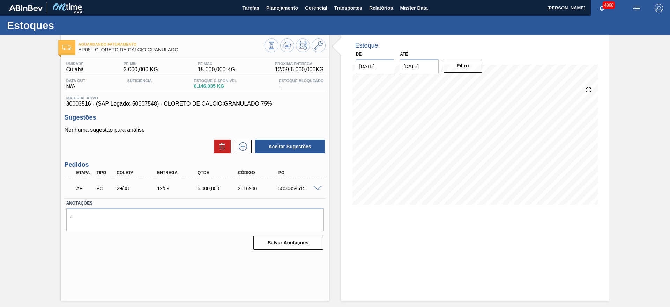
click at [318, 185] on div at bounding box center [319, 187] width 14 height 5
click at [317, 186] on span at bounding box center [318, 188] width 8 height 5
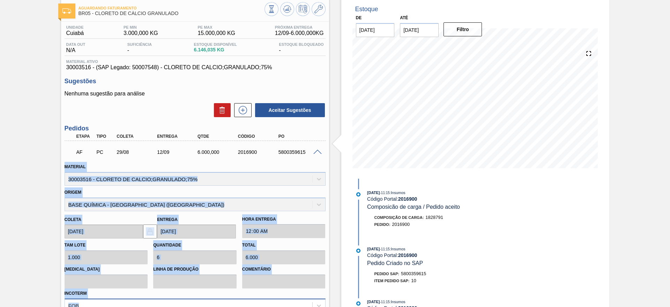
scroll to position [118, 0]
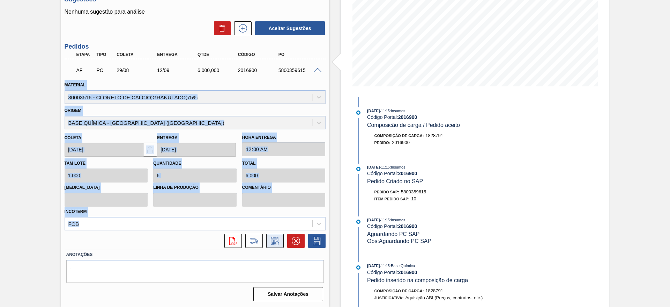
click at [271, 240] on icon at bounding box center [274, 240] width 7 height 8
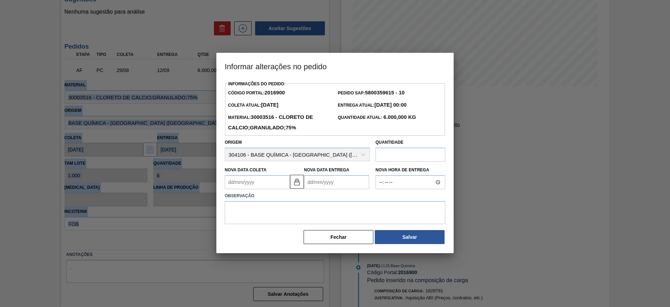
click at [261, 181] on Coleta2016900 "Nova Data Coleta" at bounding box center [257, 182] width 65 height 14
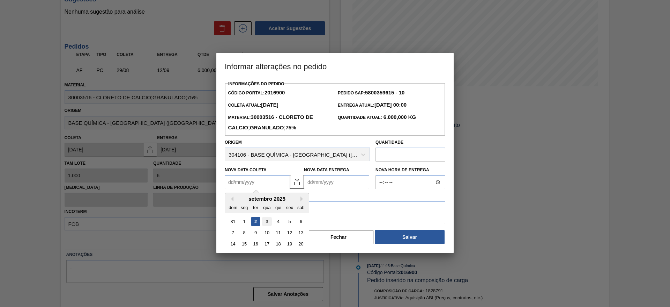
click at [270, 219] on div "3" at bounding box center [266, 220] width 9 height 9
type Coleta2016900 "03/09/2025"
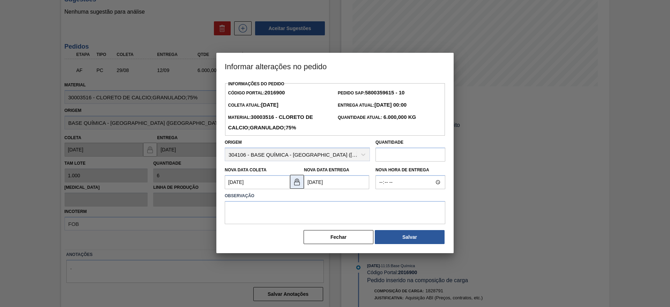
click at [297, 185] on img at bounding box center [297, 181] width 8 height 8
click at [323, 182] on Entrega2016900 "17/09/2025" at bounding box center [336, 182] width 65 height 14
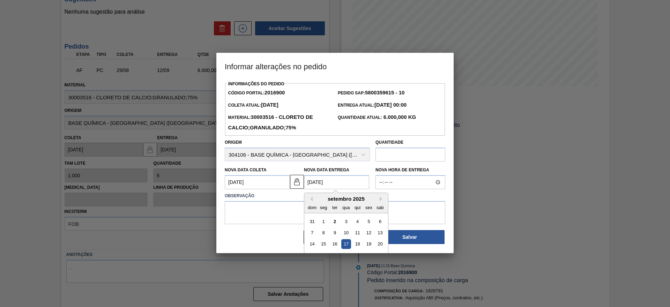
drag, startPoint x: 326, startPoint y: 240, endPoint x: 330, endPoint y: 242, distance: 4.1
click at [326, 241] on div "15" at bounding box center [323, 243] width 9 height 9
type Entrega2016900 "[DATE]"
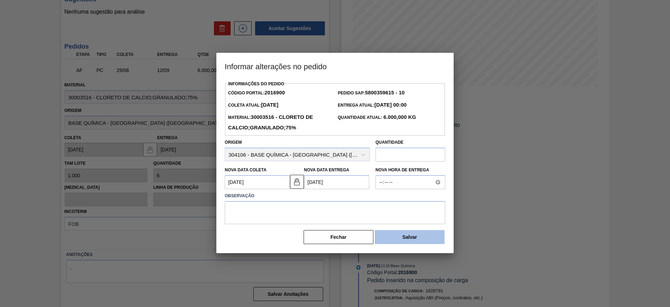
click at [396, 236] on button "Salvar" at bounding box center [410, 237] width 70 height 14
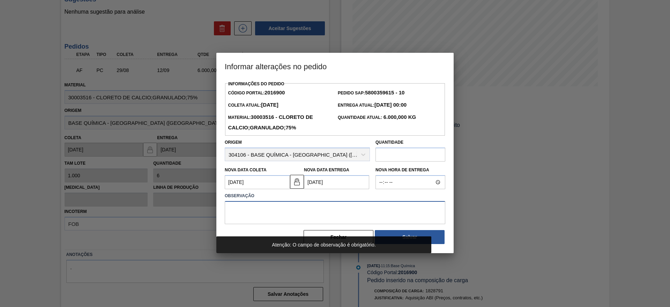
click at [306, 208] on textarea at bounding box center [335, 212] width 221 height 23
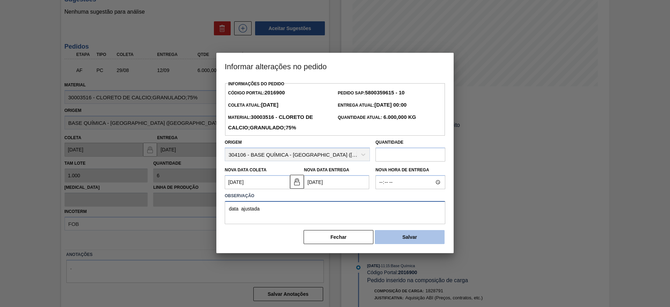
type textarea "data ajustada"
click at [434, 231] on button "Salvar" at bounding box center [410, 237] width 70 height 14
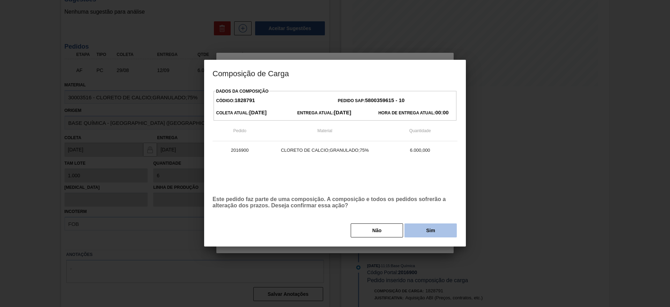
click at [433, 233] on button "Sim" at bounding box center [431, 230] width 52 height 14
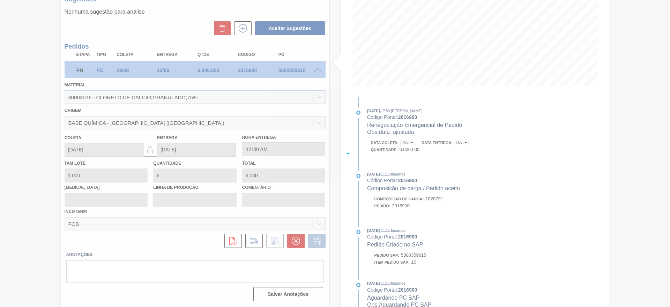
scroll to position [0, 0]
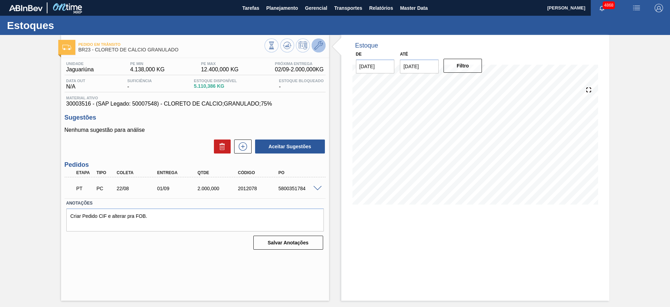
click at [320, 44] on icon at bounding box center [319, 45] width 8 height 8
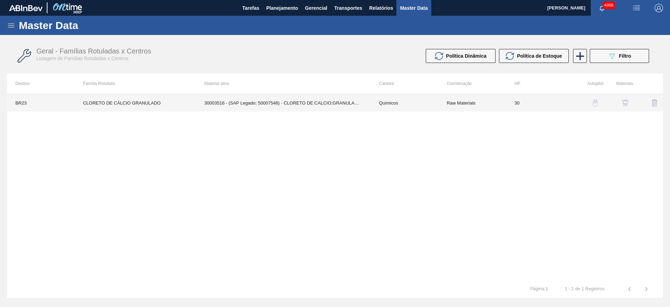
click at [316, 101] on td "30003516 - (SAP Legado: 50007548) - CLORETO DE CALCIO;GRANULADO;75%" at bounding box center [283, 102] width 175 height 17
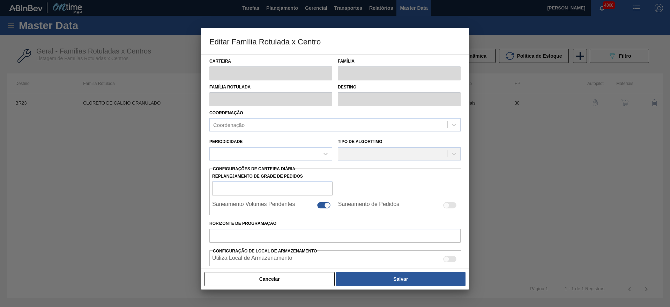
type input "Químicos"
type input "Cloreto de Cálcio"
type input "CLORETO DE CÁLCIO GRANULADO"
type input "BR23 - Jaguariúna"
type input "30"
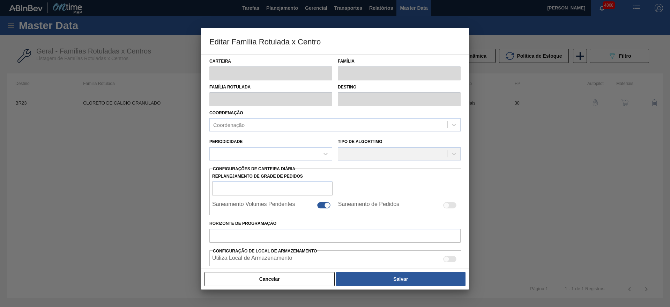
type input "4.138"
type input "12.400"
type input "60"
type input "9.095,200"
checkbox input "true"
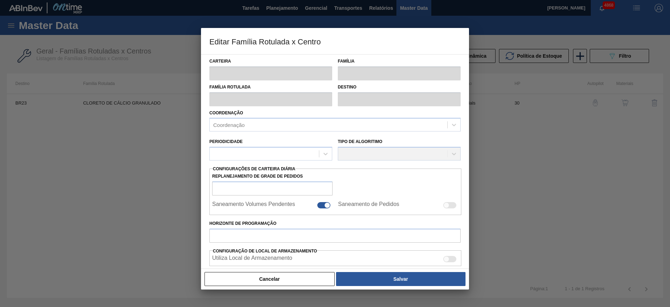
checkbox input "true"
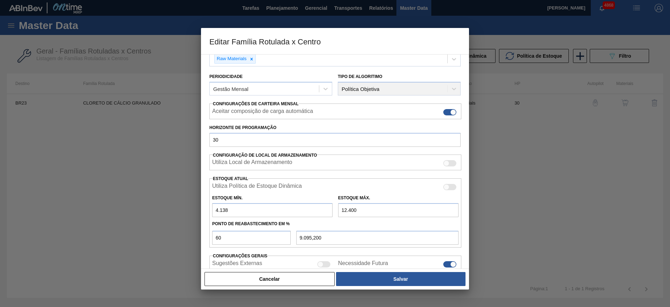
scroll to position [106, 0]
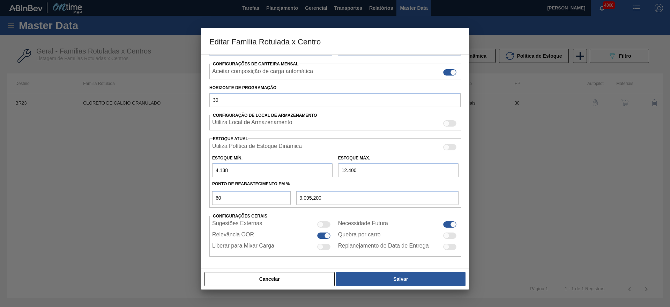
click at [217, 171] on input "4.138" at bounding box center [272, 170] width 120 height 14
type input "3.138"
type input "8.695,200"
type input "3.138"
click at [346, 170] on input "12.400" at bounding box center [398, 170] width 120 height 14
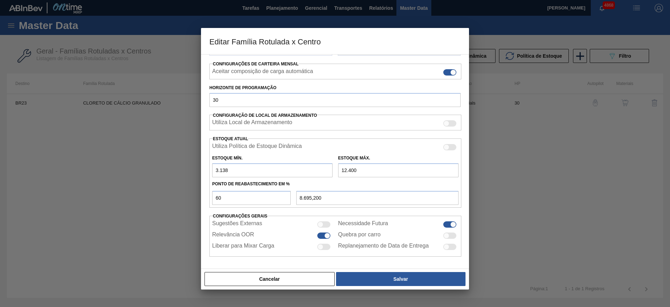
type input "10.400"
type input "7.495,200"
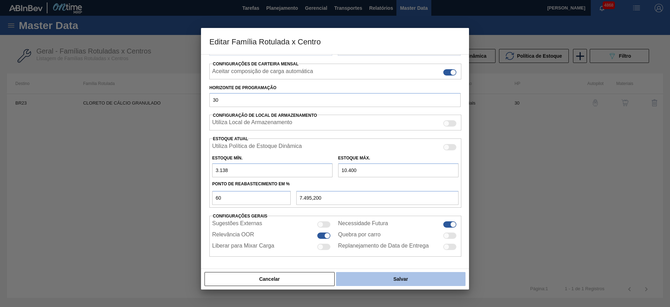
type input "10.400"
click at [414, 278] on button "Salvar" at bounding box center [401, 279] width 130 height 14
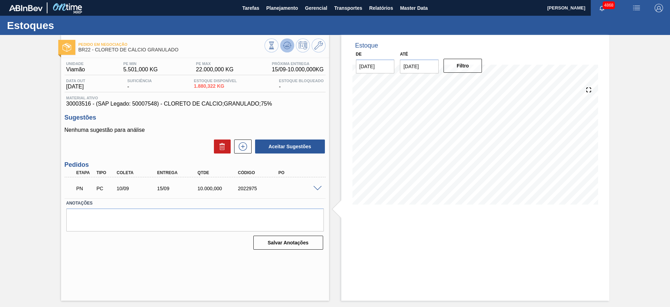
click at [292, 41] on button at bounding box center [287, 45] width 14 height 14
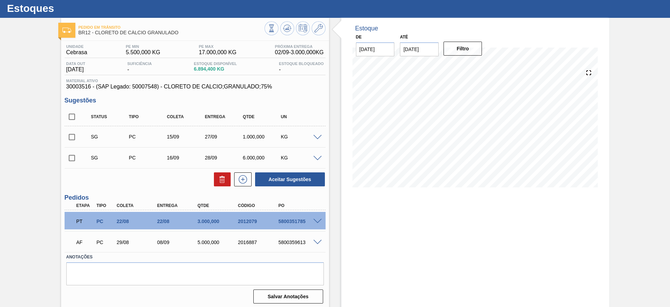
scroll to position [20, 0]
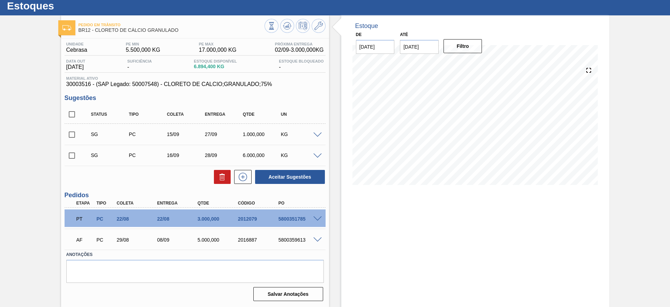
click at [314, 240] on span at bounding box center [318, 239] width 8 height 5
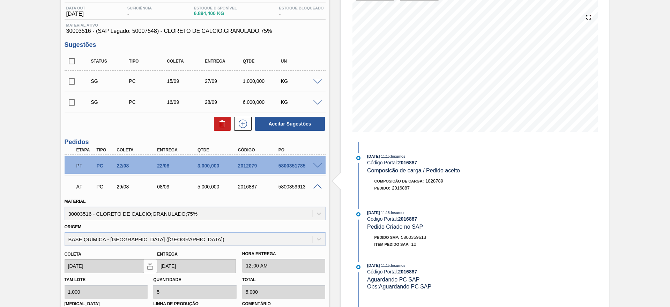
scroll to position [177, 0]
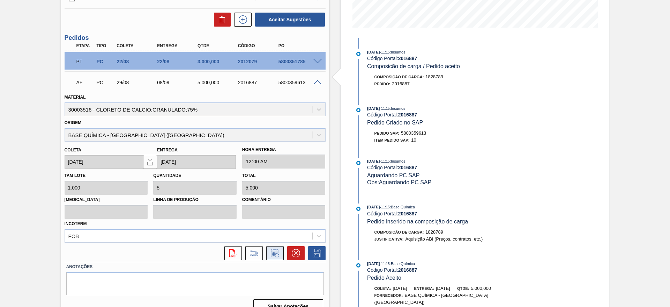
click at [274, 248] on button at bounding box center [274, 253] width 17 height 14
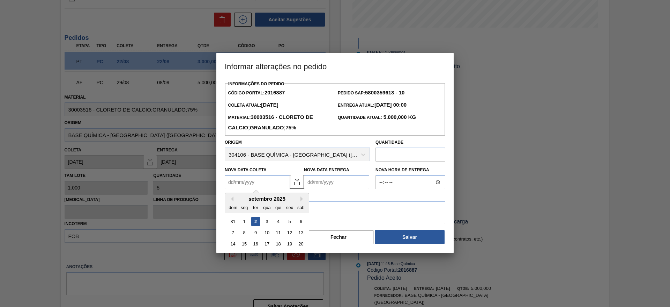
click at [271, 187] on Coleta2016887 "Nova Data Coleta" at bounding box center [257, 182] width 65 height 14
click at [265, 222] on div "3" at bounding box center [266, 220] width 9 height 9
type Coleta2016887 "03/09/2025"
type Entrega2016887 "15/09/2025"
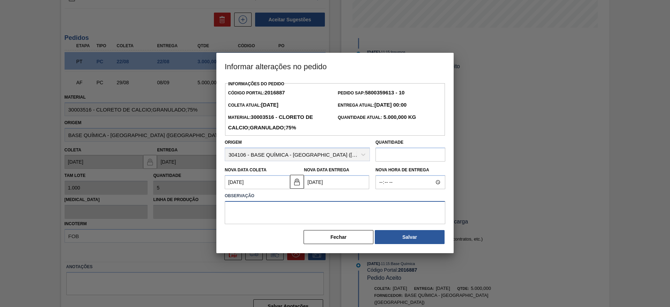
click at [266, 208] on textarea at bounding box center [335, 212] width 221 height 23
type textarea "data ajustada"
click at [409, 237] on button "Salvar" at bounding box center [410, 237] width 70 height 14
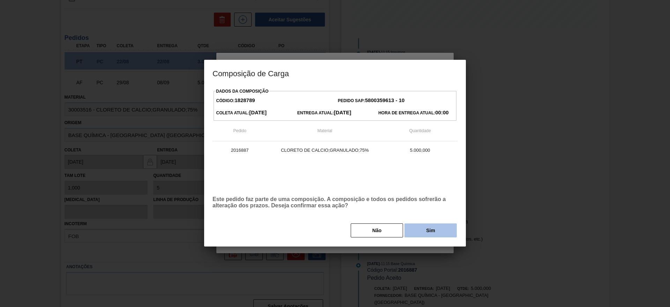
click at [433, 227] on button "Sim" at bounding box center [431, 230] width 52 height 14
